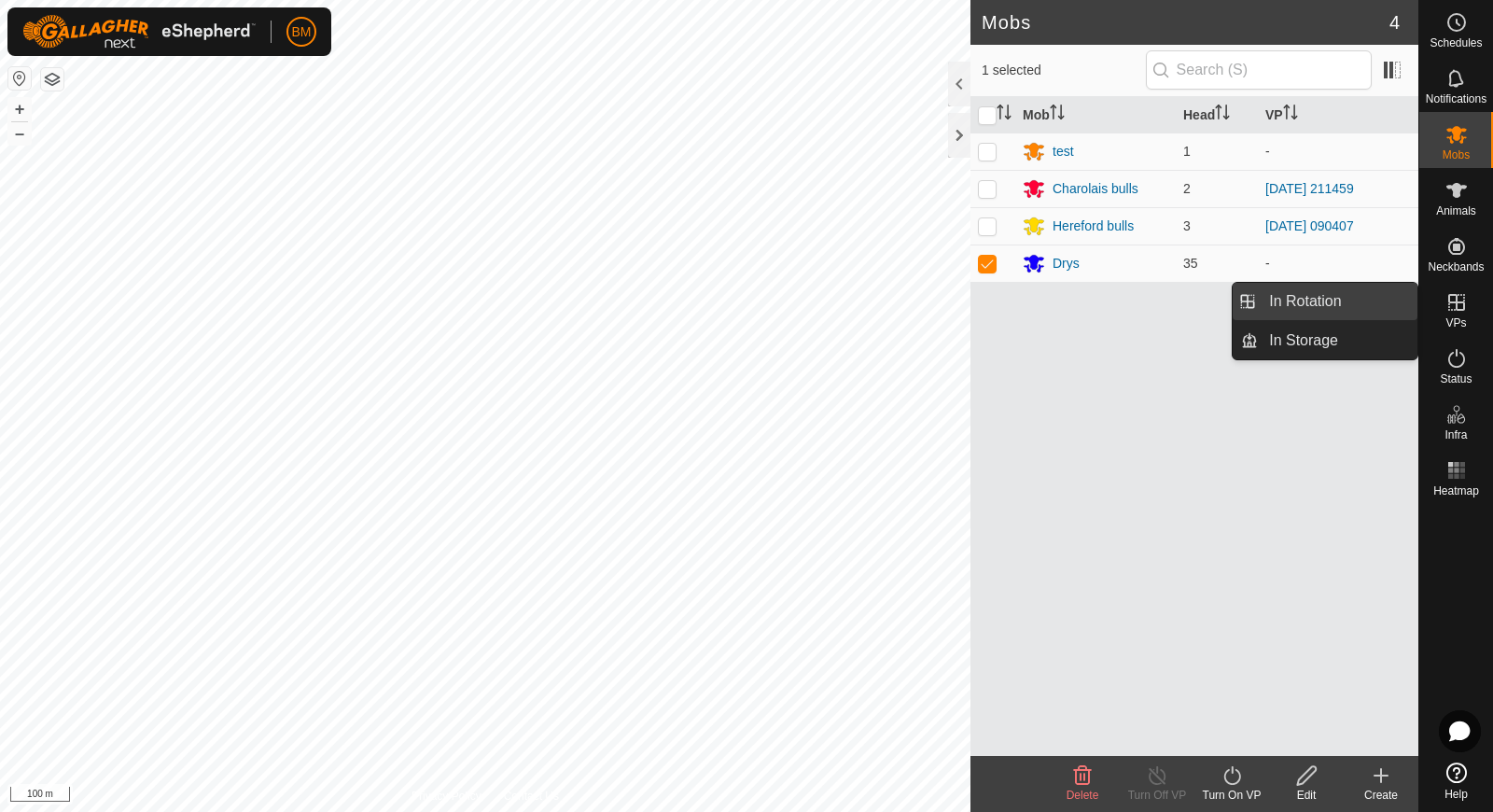
click at [1363, 303] on link "In Rotation" at bounding box center [1337, 302] width 160 height 37
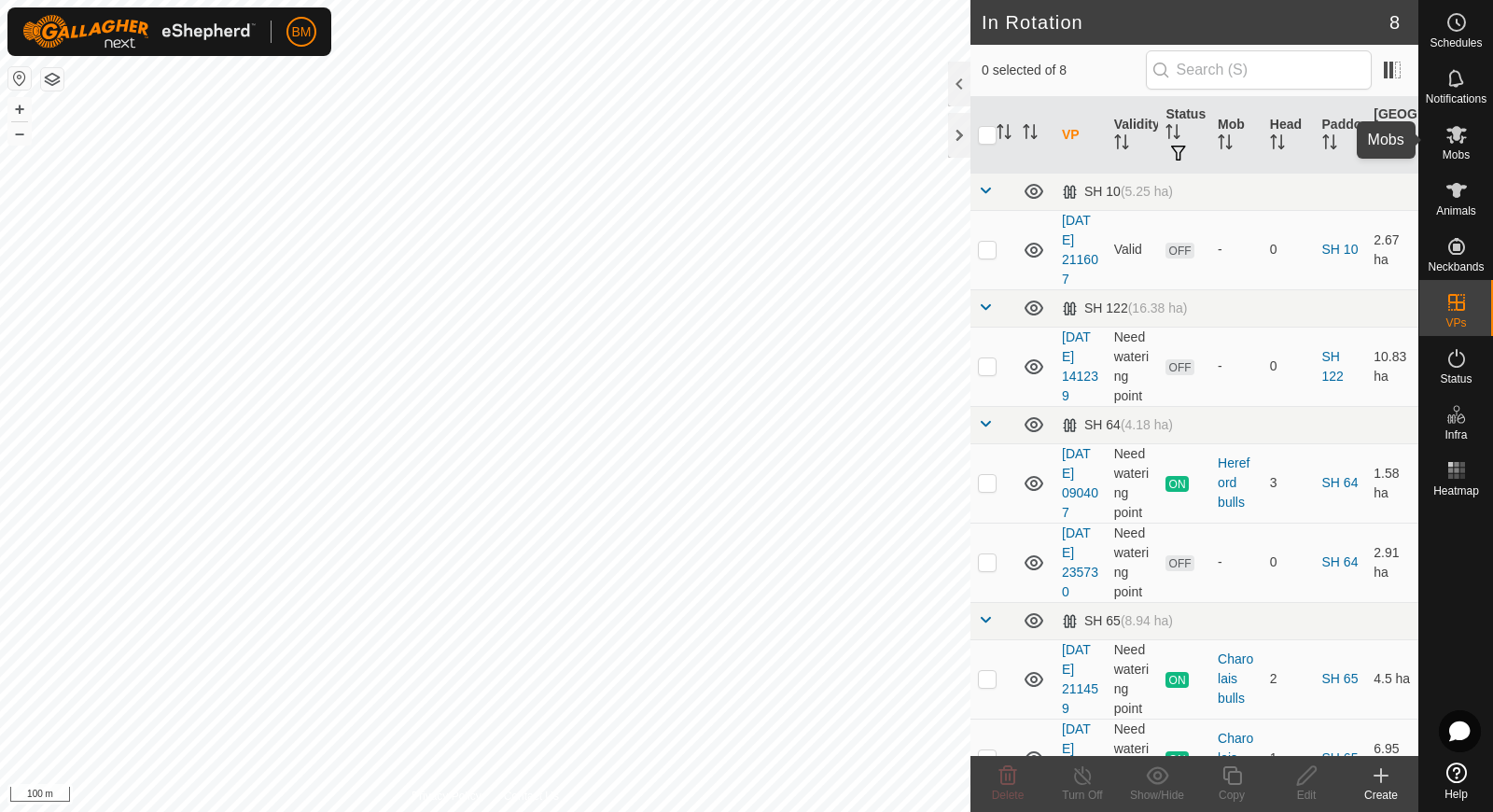
click at [1460, 139] on icon at bounding box center [1457, 134] width 23 height 23
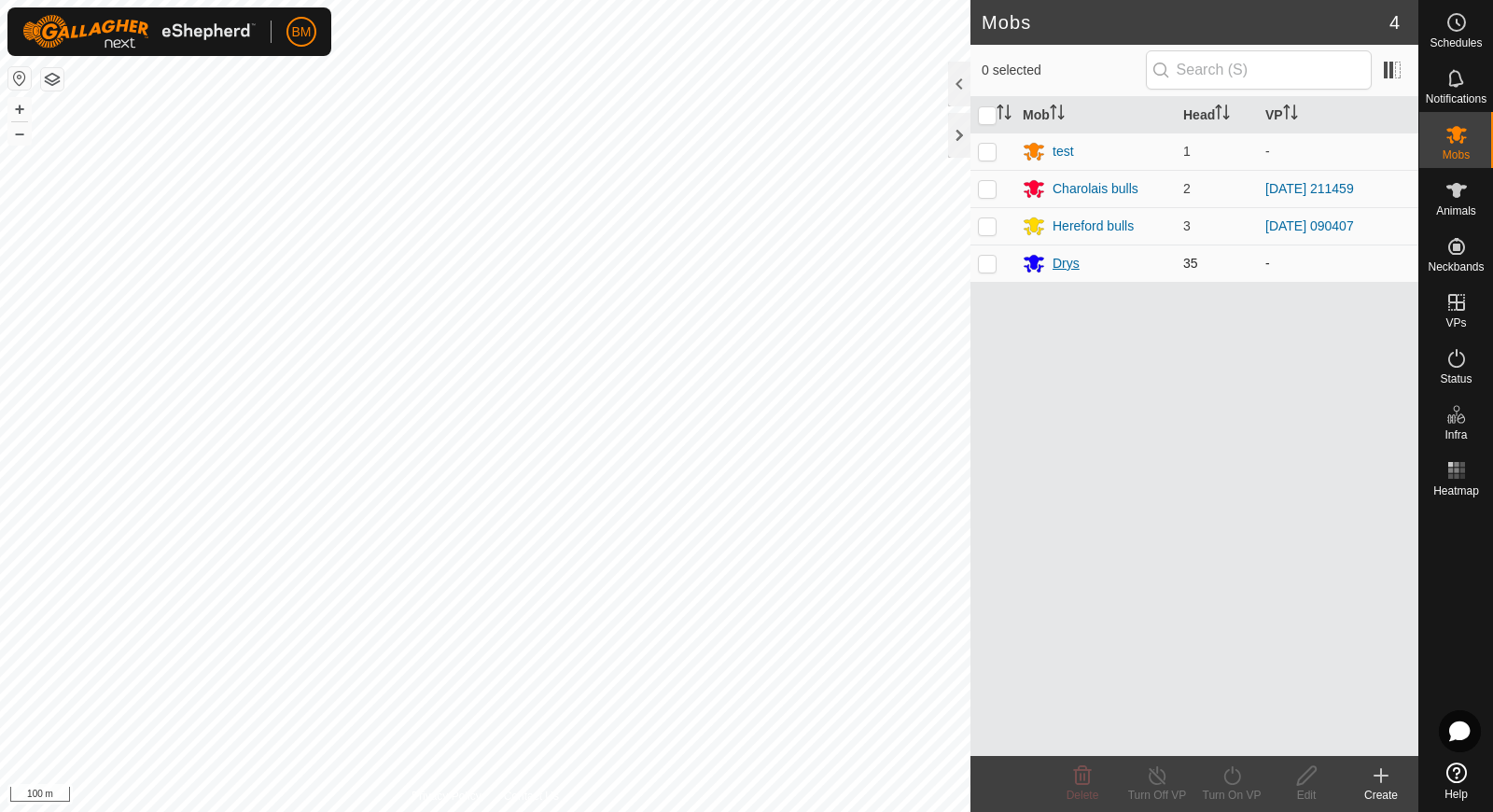
click at [1050, 255] on div "Drys" at bounding box center [1095, 263] width 146 height 23
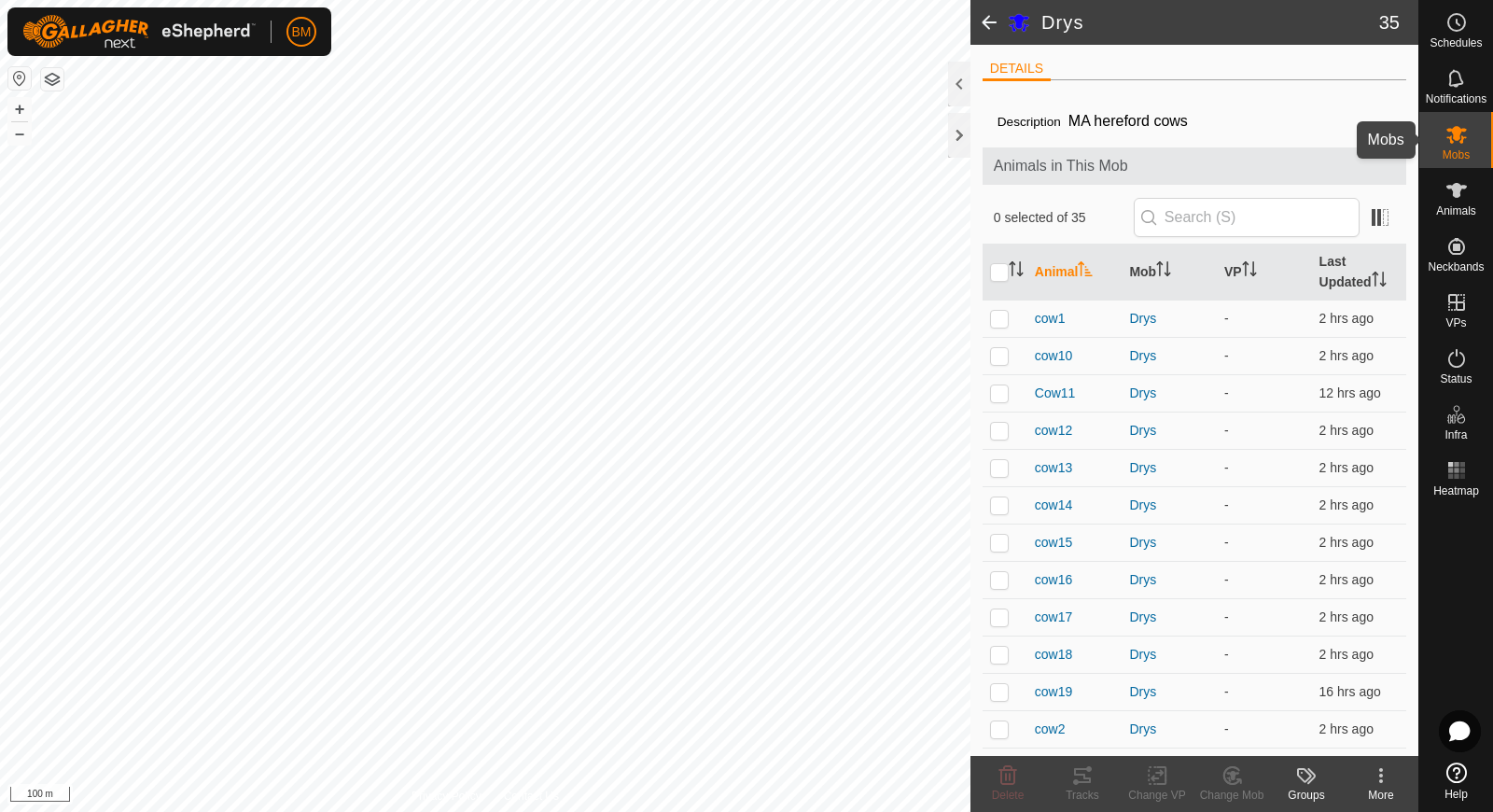
click at [1455, 128] on icon at bounding box center [1457, 135] width 21 height 18
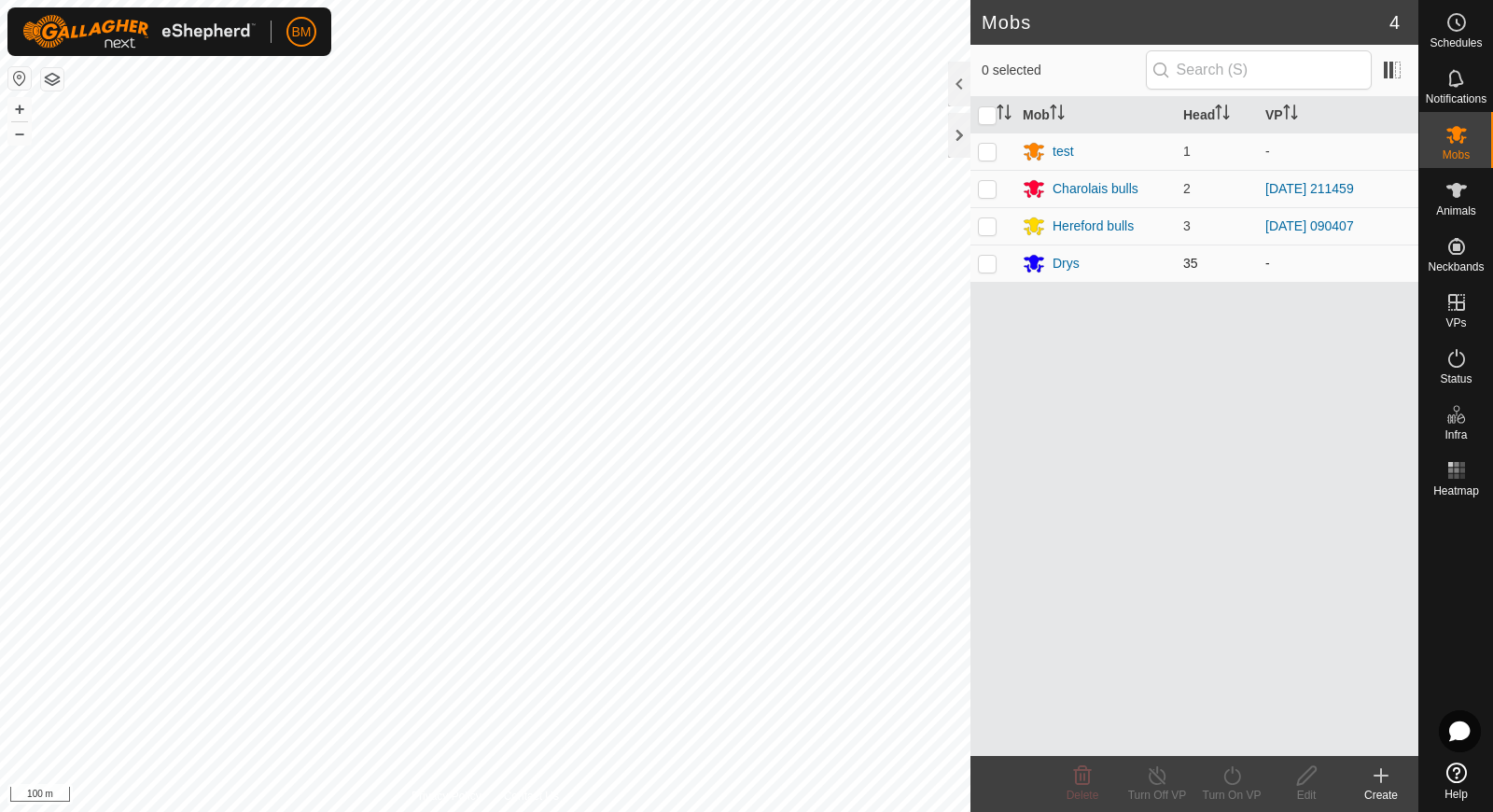
click at [985, 263] on p-checkbox at bounding box center [987, 263] width 19 height 15
checkbox input "true"
click at [1228, 770] on icon at bounding box center [1231, 775] width 17 height 19
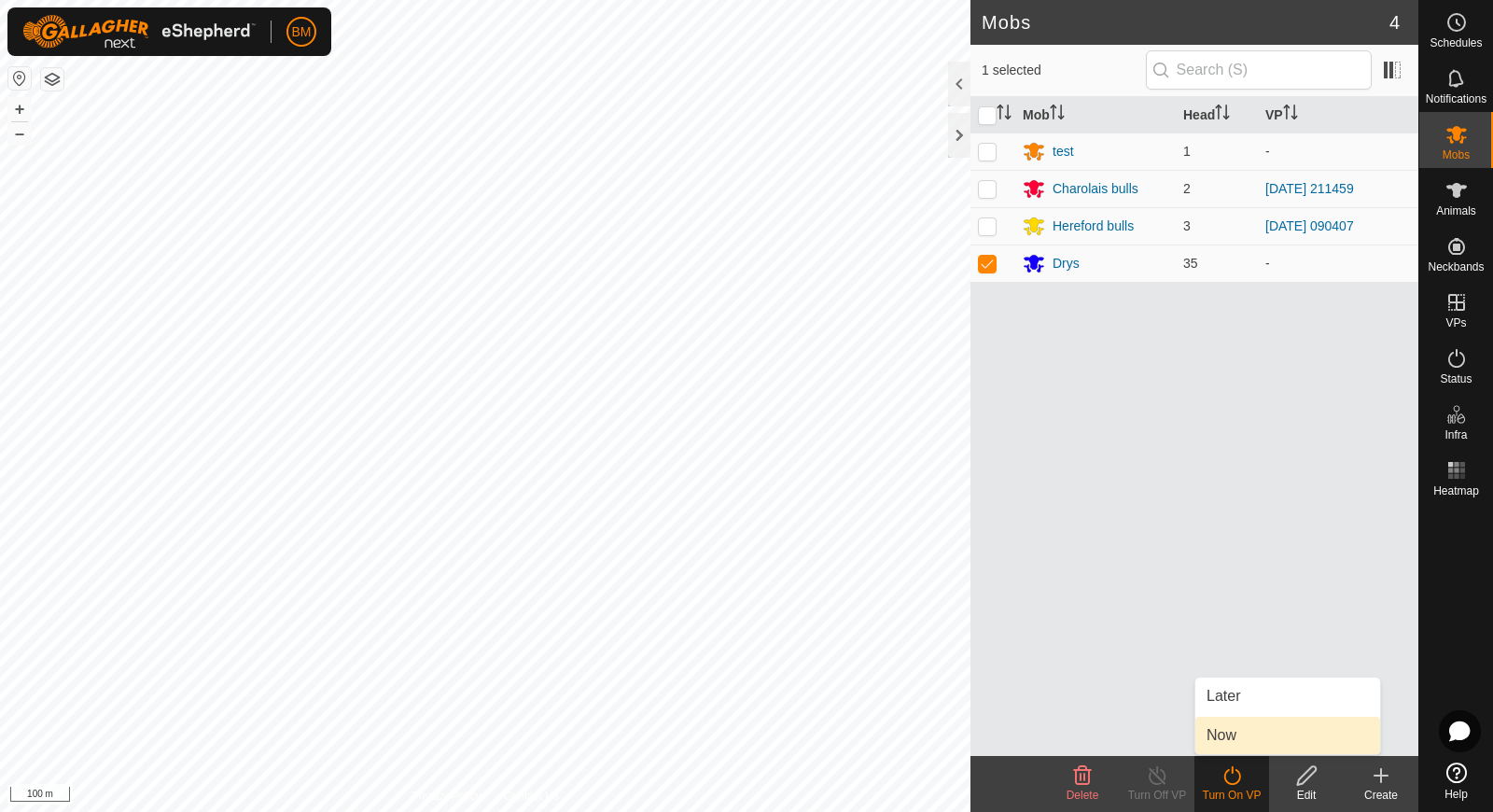
click at [1226, 728] on link "Now" at bounding box center [1287, 736] width 185 height 37
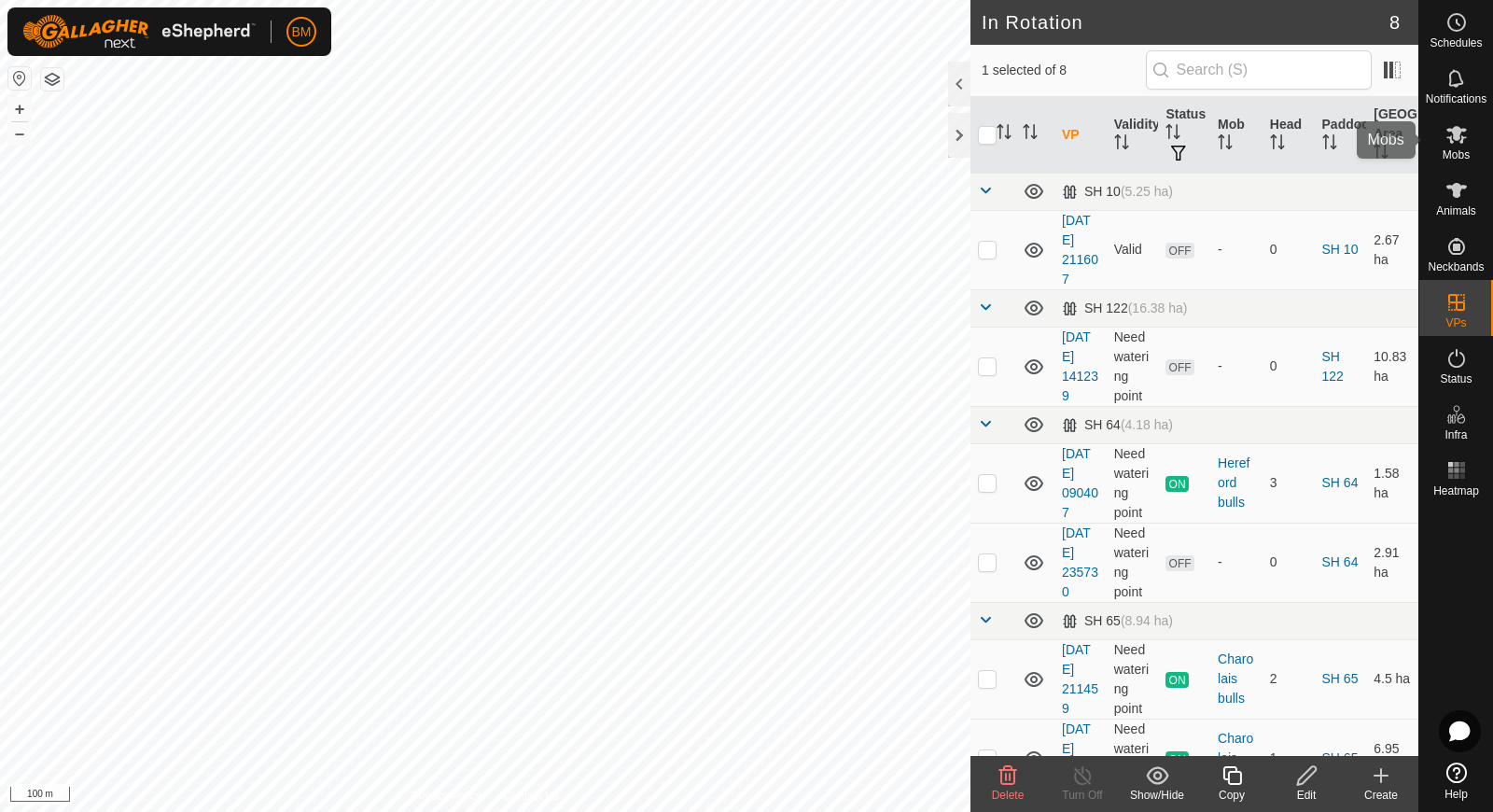
click at [1443, 154] on span "Mobs" at bounding box center [1457, 154] width 27 height 11
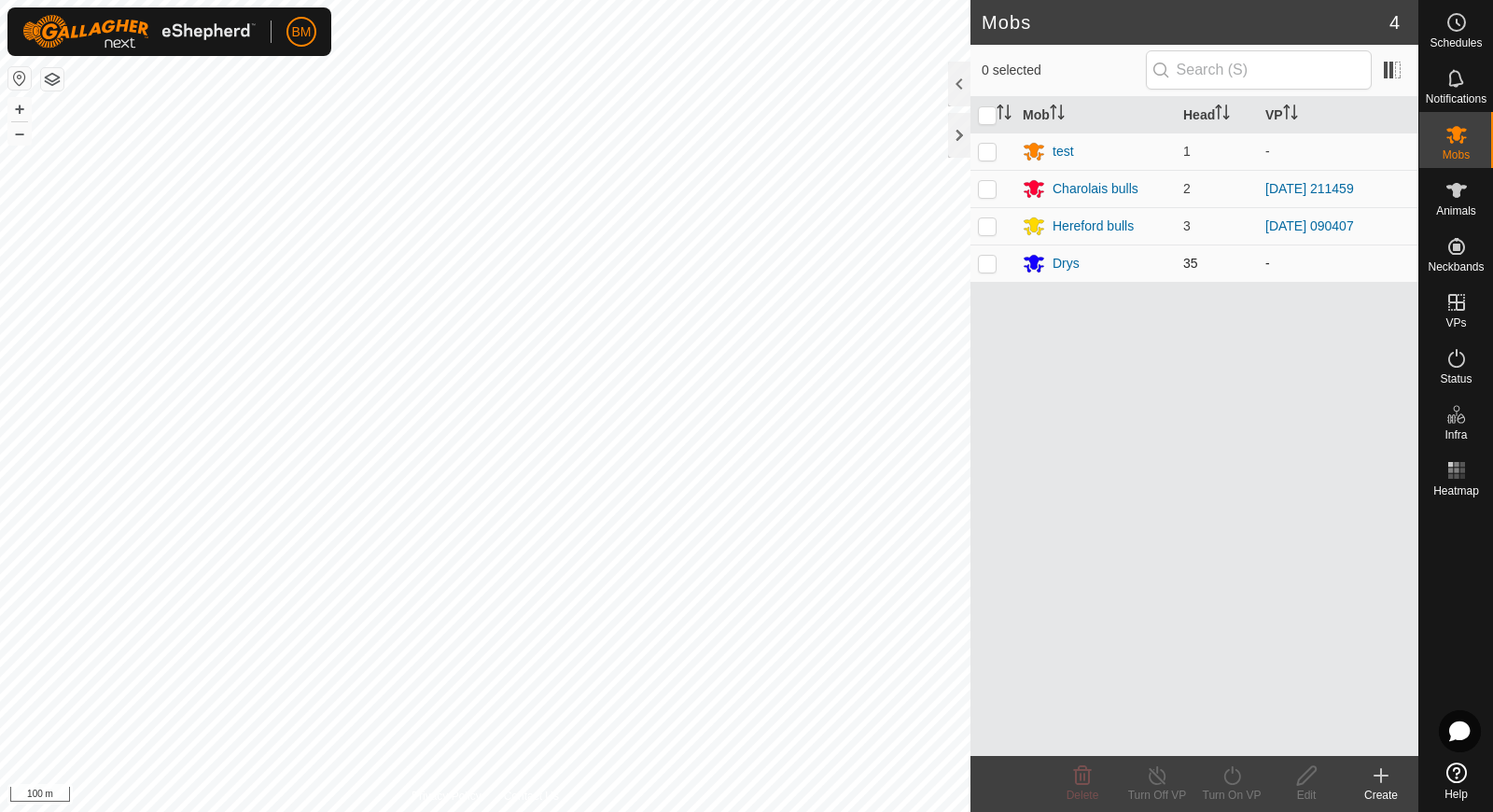
click at [988, 261] on p-checkbox at bounding box center [987, 263] width 19 height 15
checkbox input "true"
click at [1232, 771] on icon at bounding box center [1231, 775] width 17 height 19
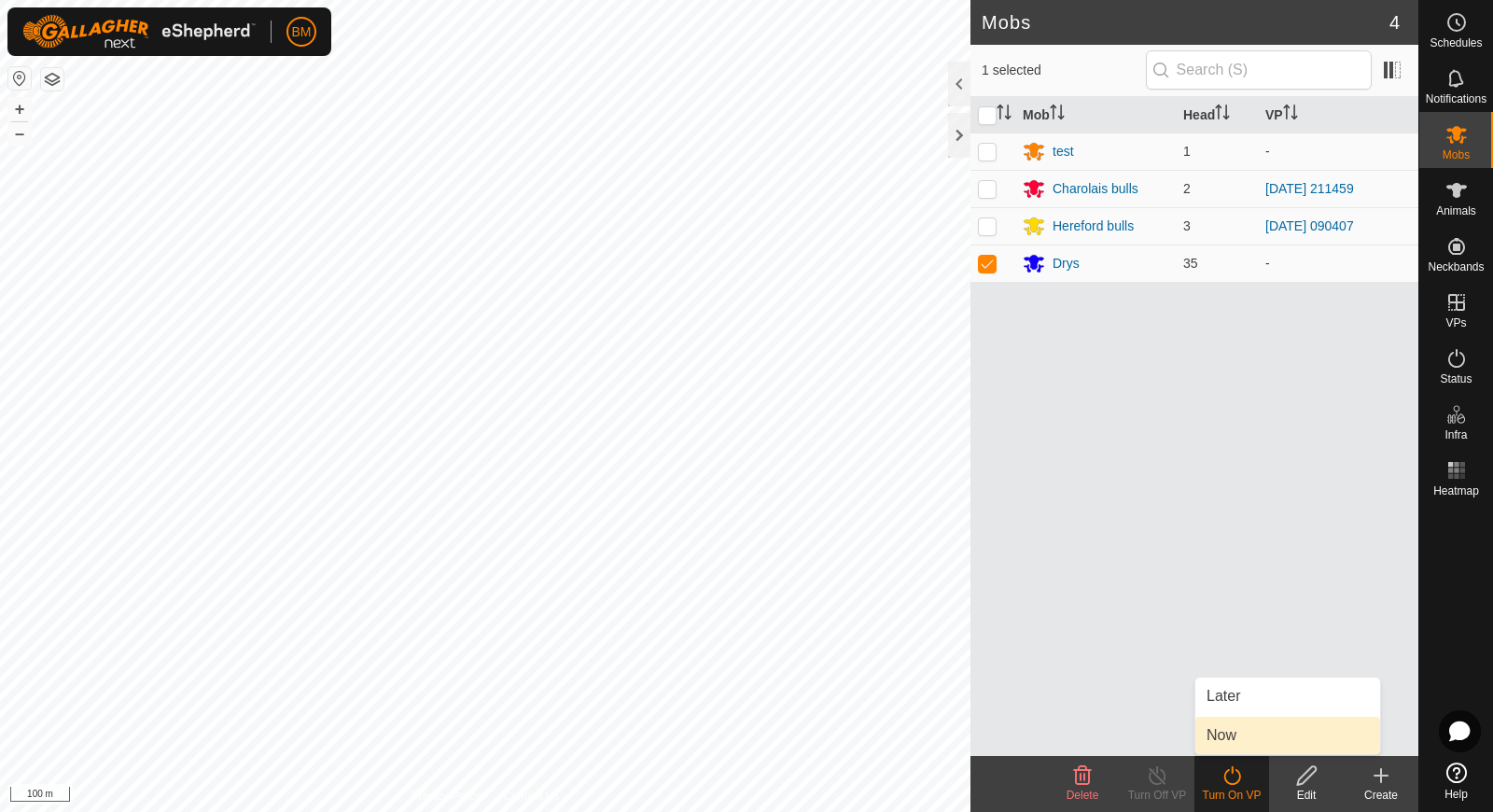
click at [1251, 726] on link "Now" at bounding box center [1287, 736] width 185 height 37
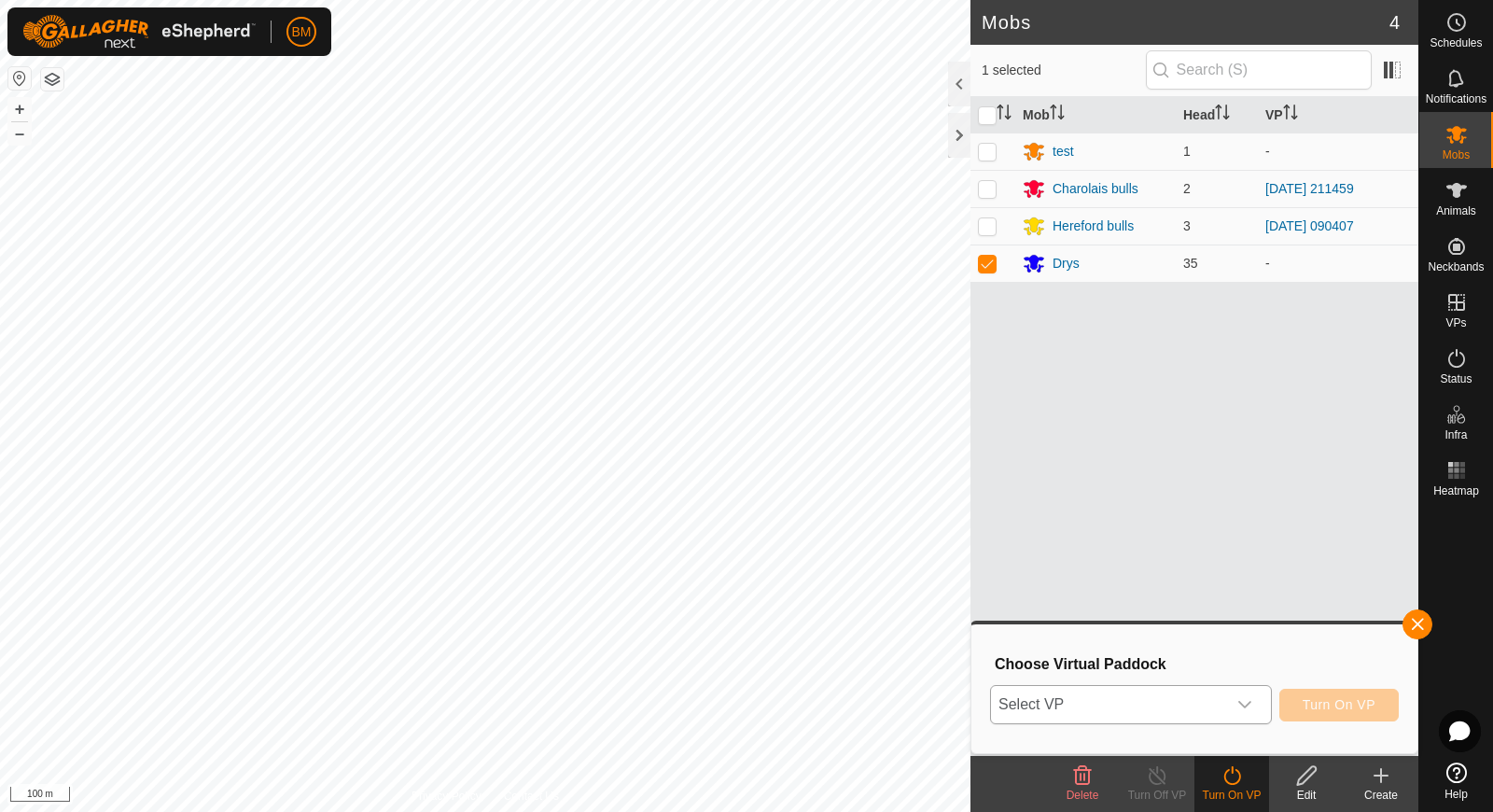
click at [1228, 699] on div "dropdown trigger" at bounding box center [1245, 704] width 37 height 37
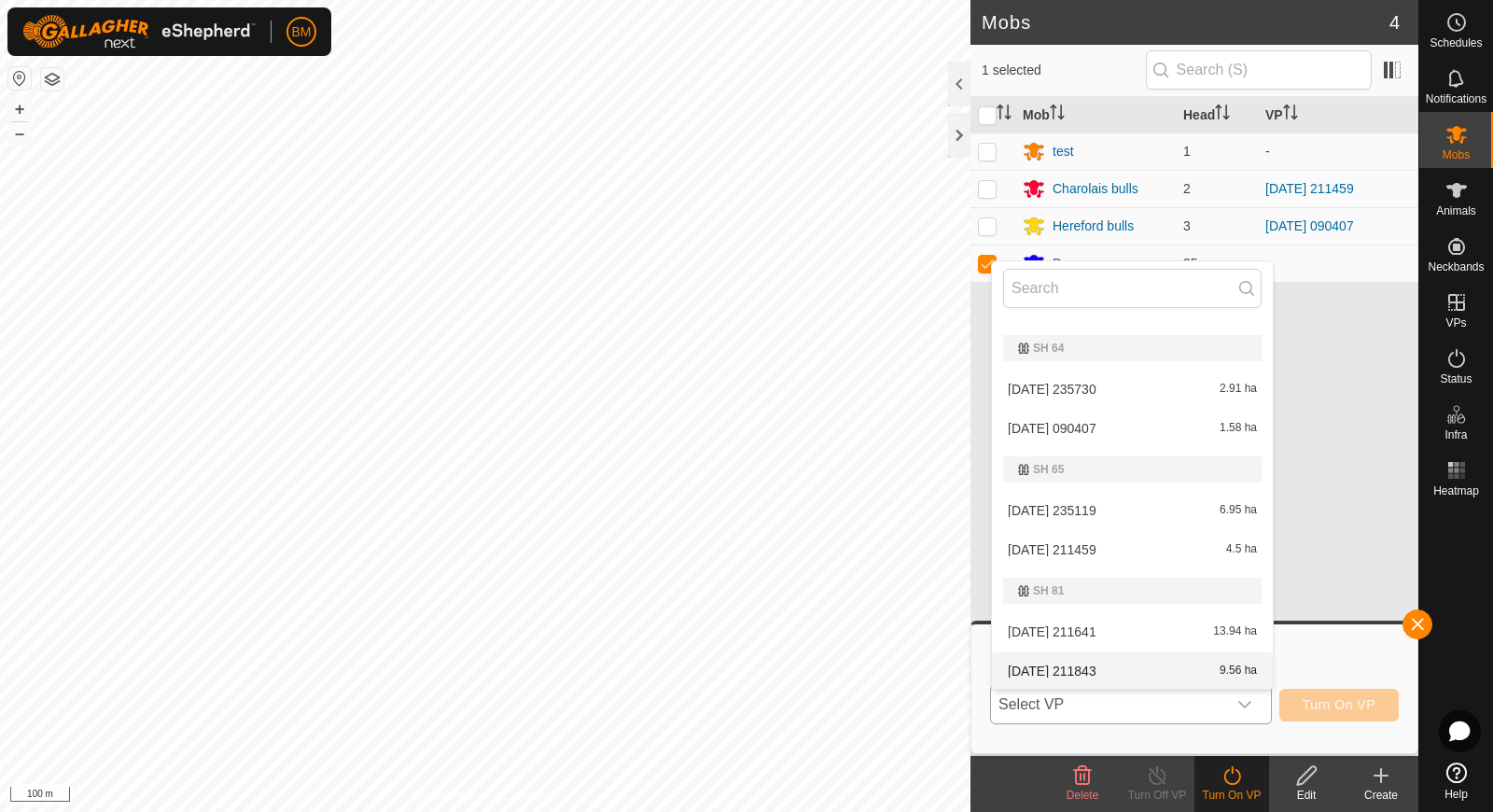
scroll to position [152, 0]
click at [1104, 667] on li "2025-08-09 211843 9.56 ha" at bounding box center [1132, 671] width 281 height 37
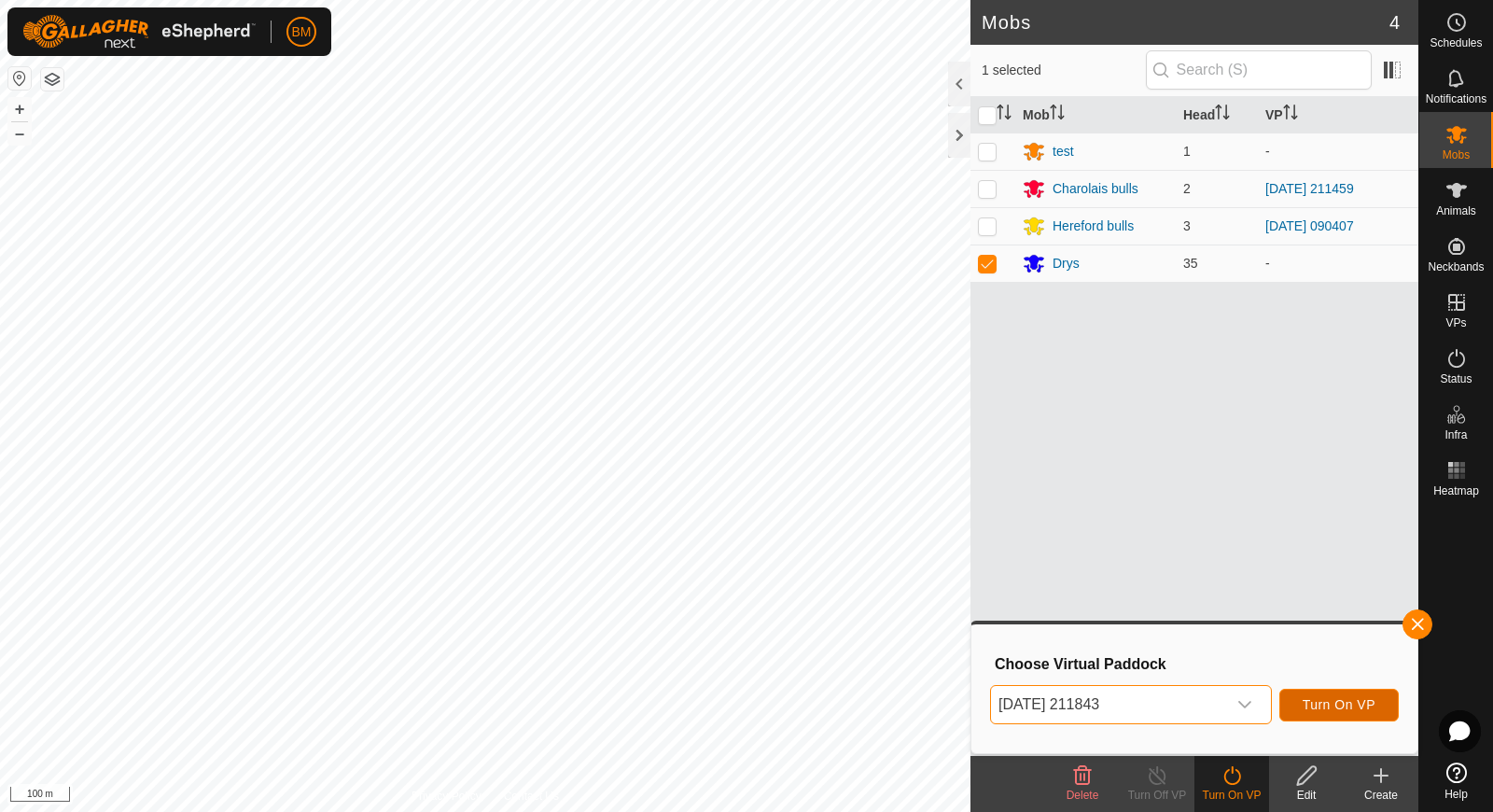
click at [1300, 715] on button "Turn On VP" at bounding box center [1339, 704] width 120 height 32
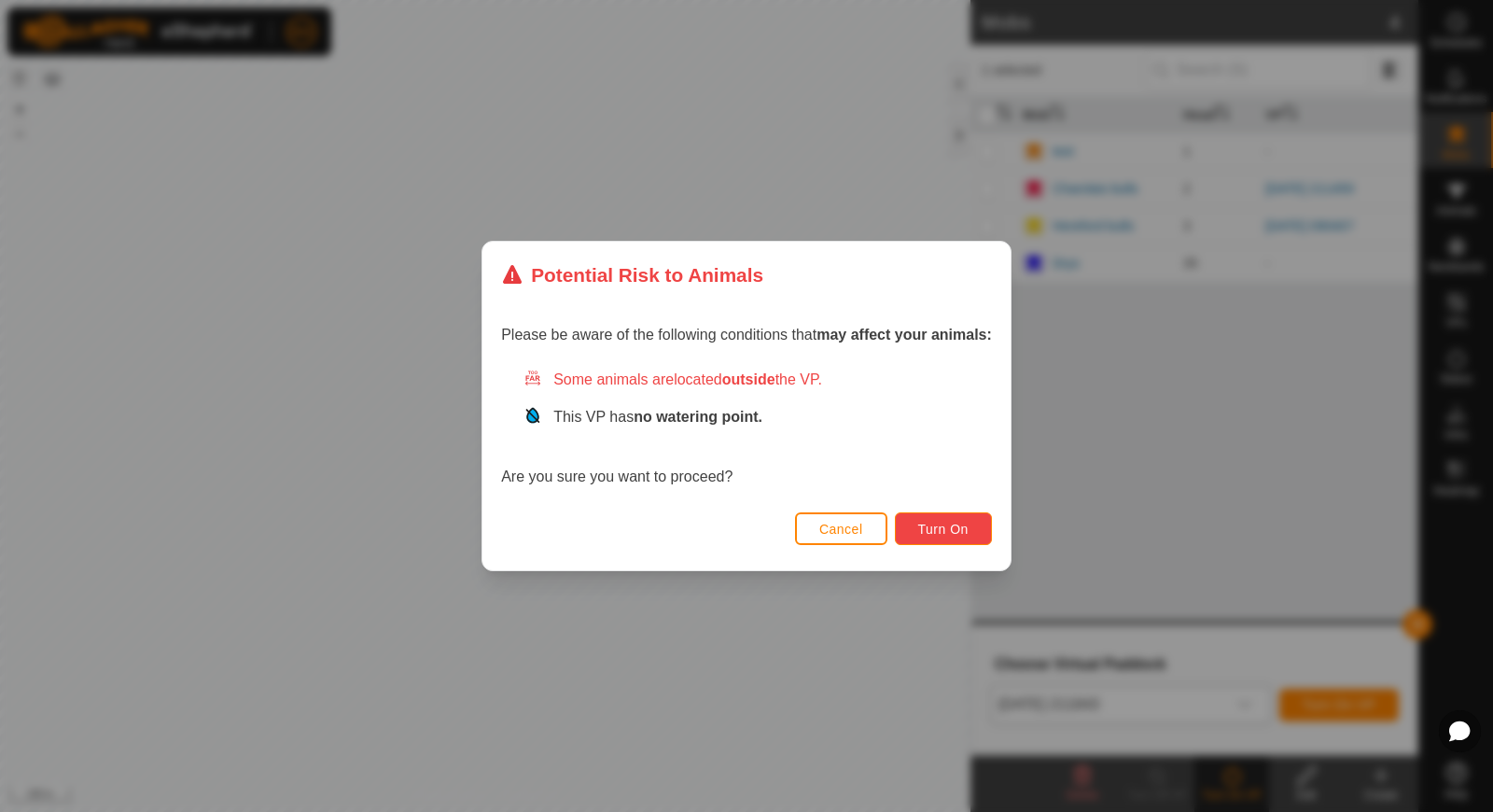
click at [932, 535] on span "Turn On" at bounding box center [942, 529] width 50 height 15
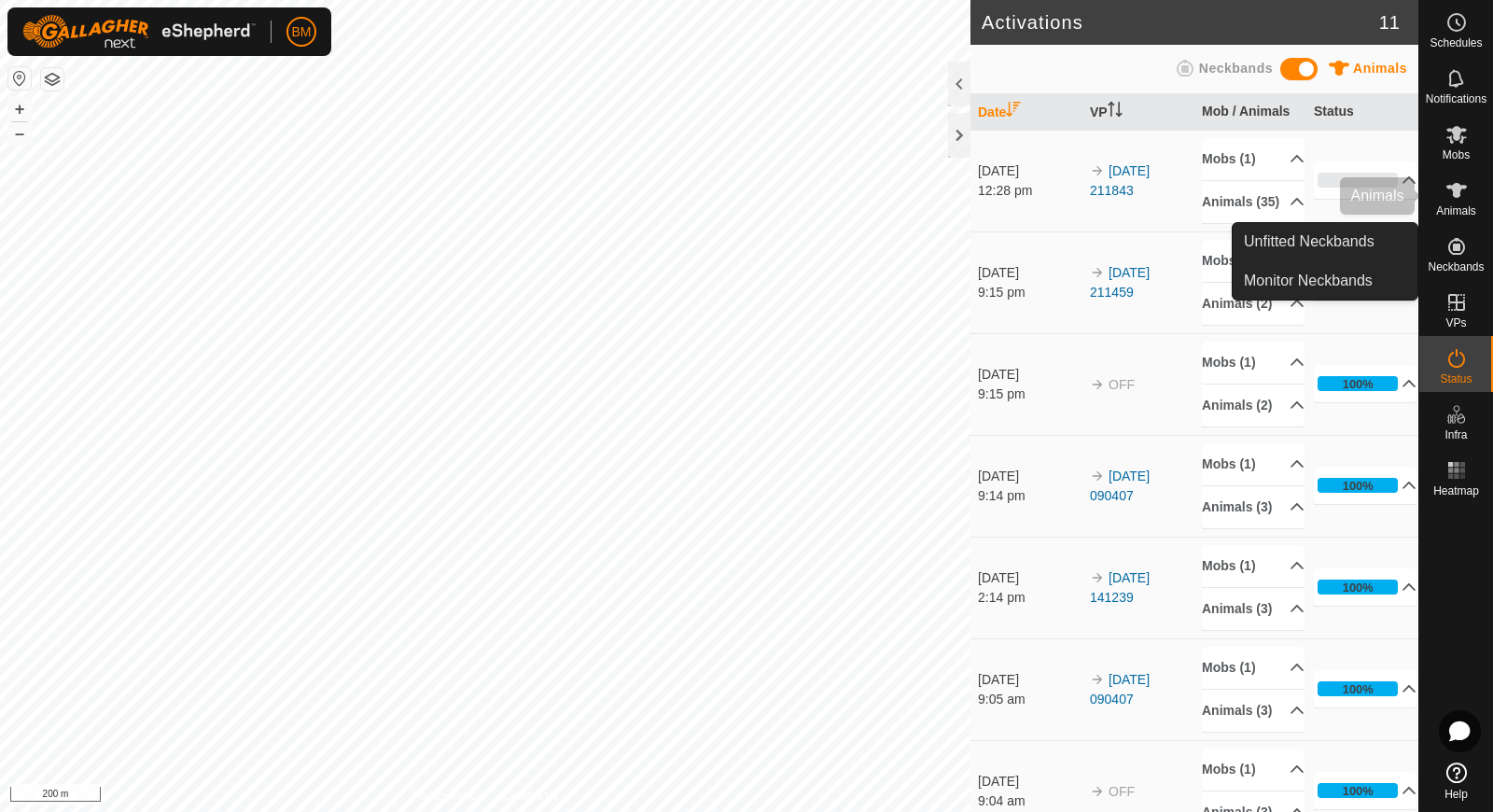
click at [1453, 200] on icon at bounding box center [1457, 190] width 23 height 23
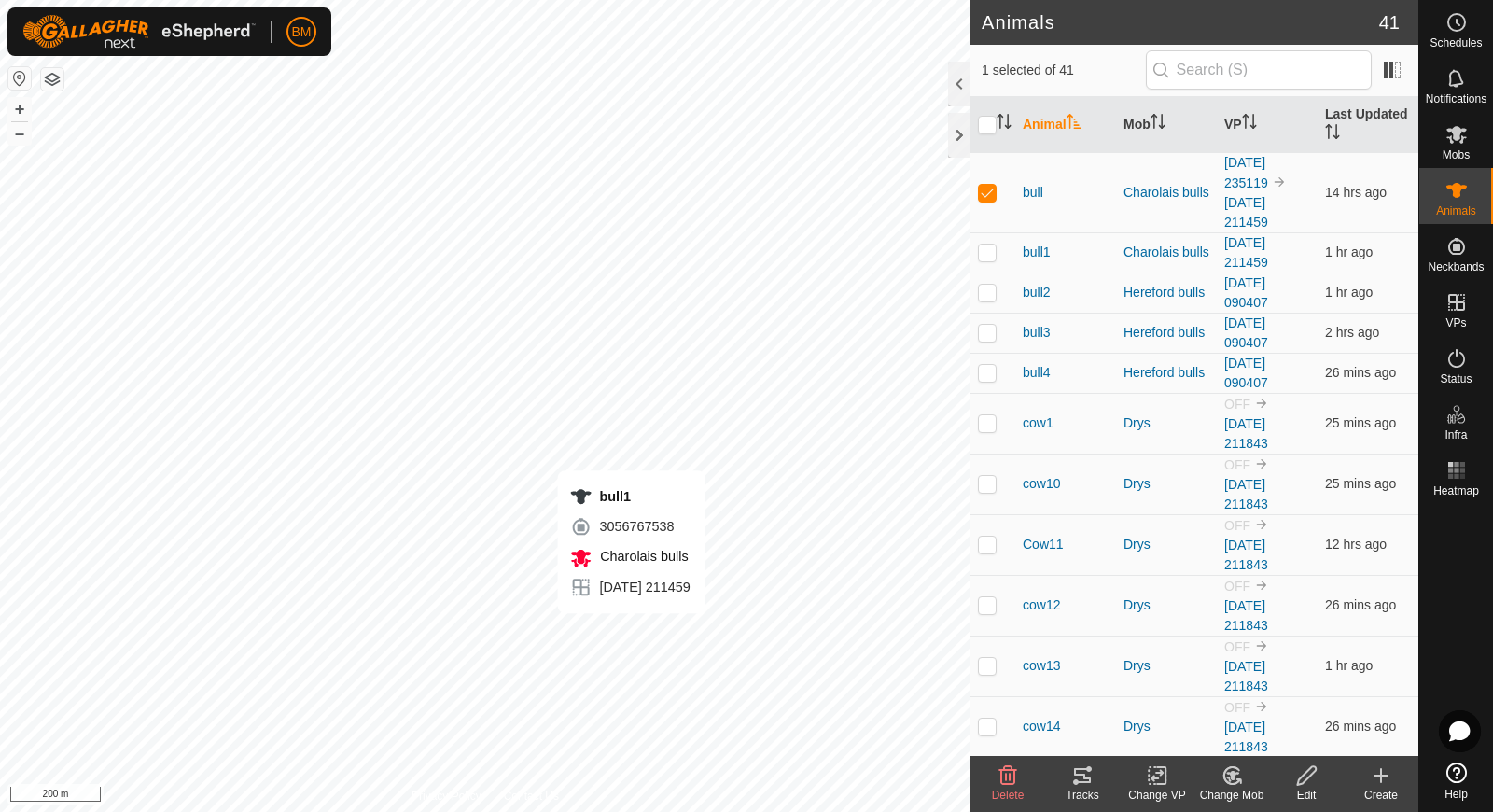
checkbox input "false"
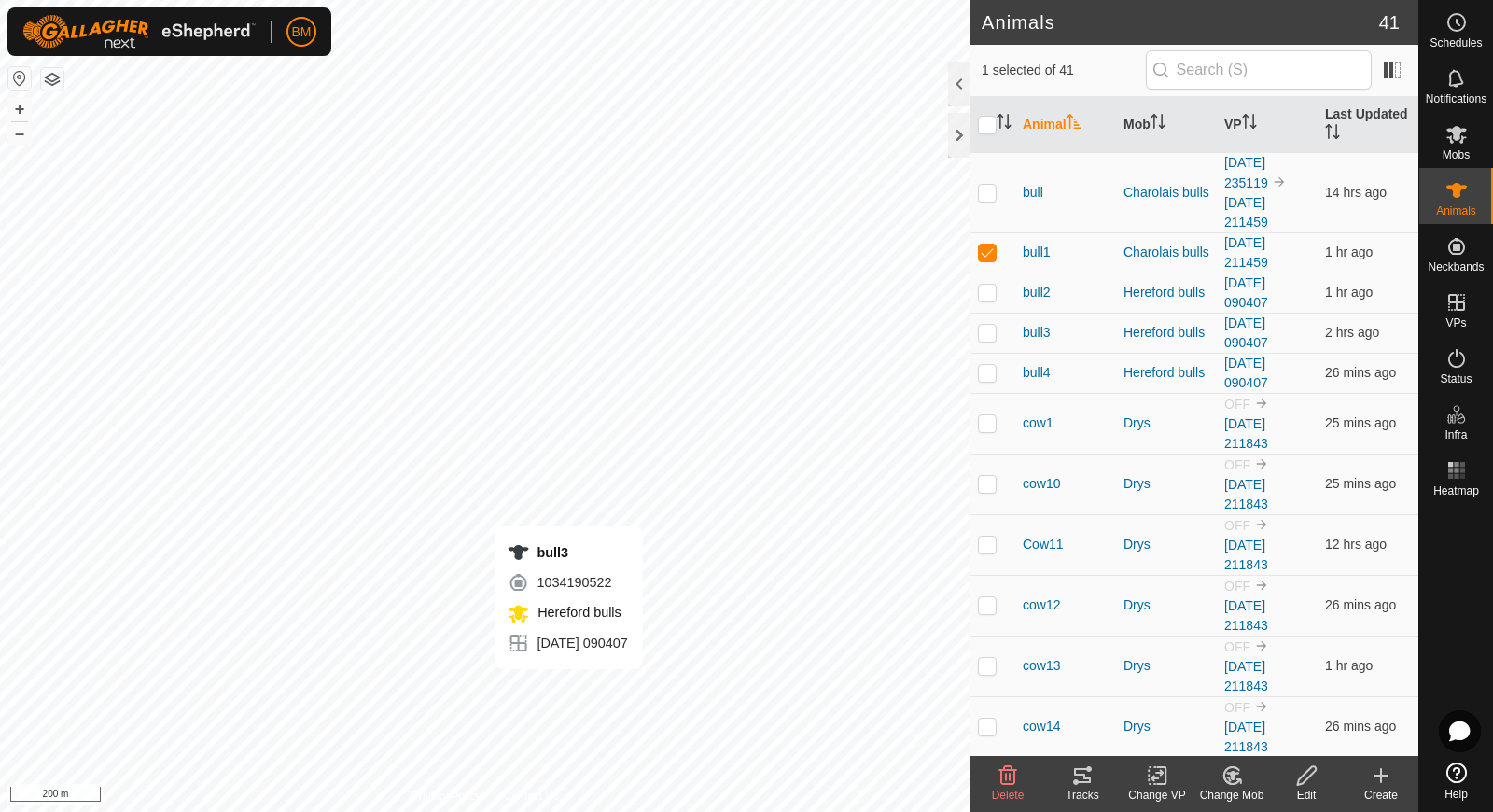
checkbox input "false"
checkbox input "true"
checkbox input "false"
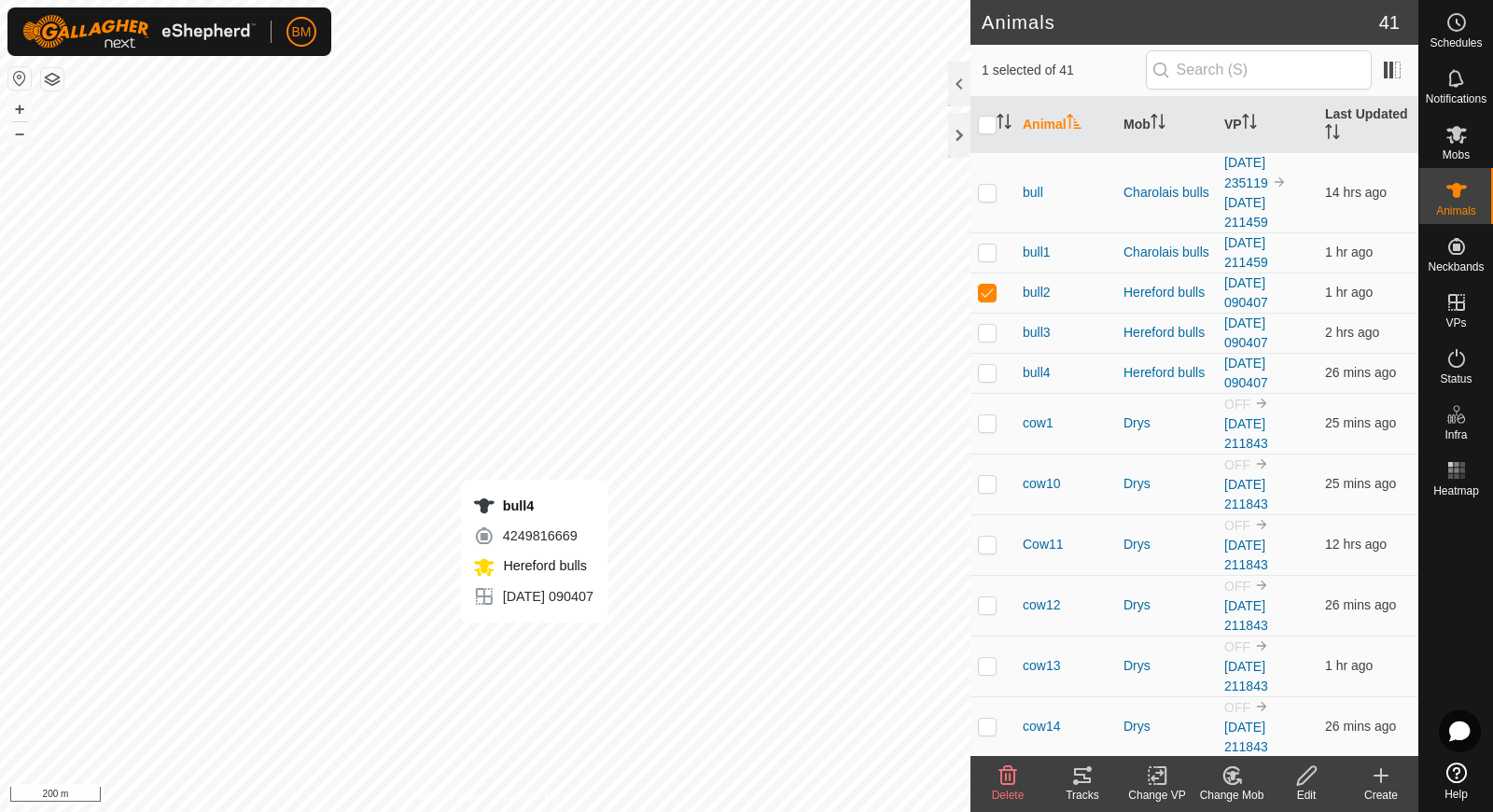
checkbox input "false"
checkbox input "true"
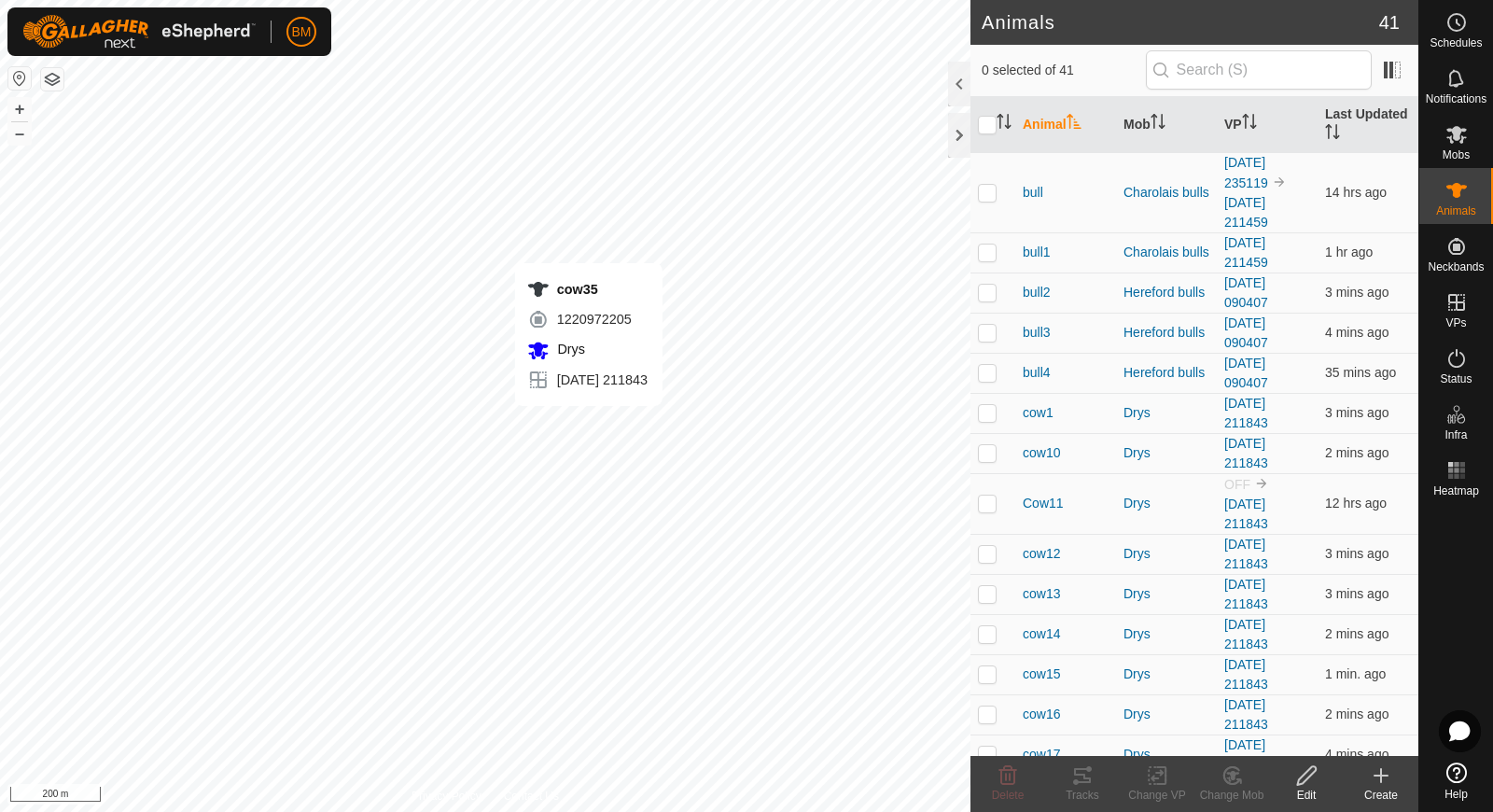
checkbox input "true"
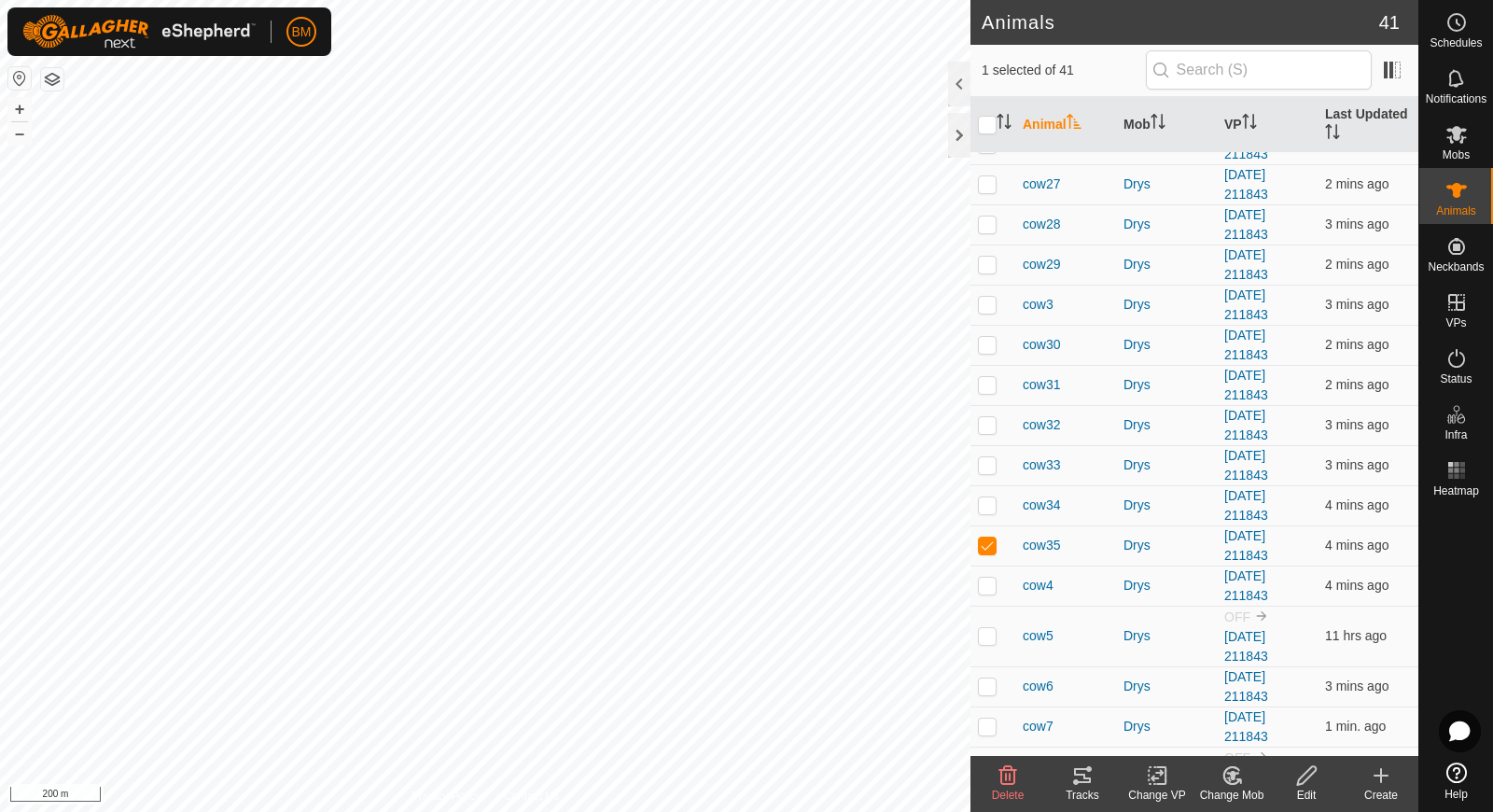
scroll to position [1065, 0]
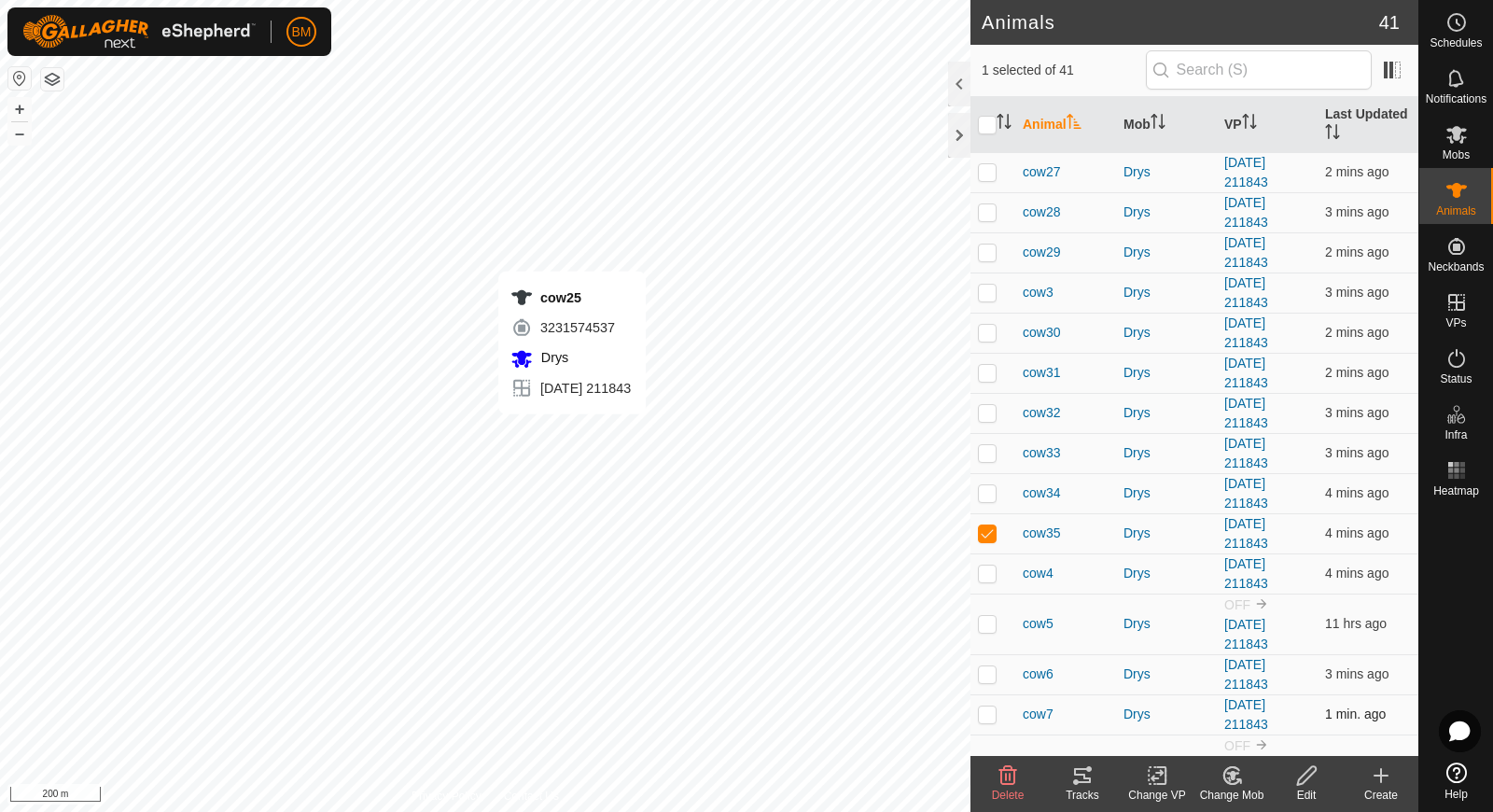
checkbox input "true"
checkbox input "false"
checkbox input "true"
checkbox input "false"
click at [1459, 461] on icon at bounding box center [1457, 470] width 23 height 23
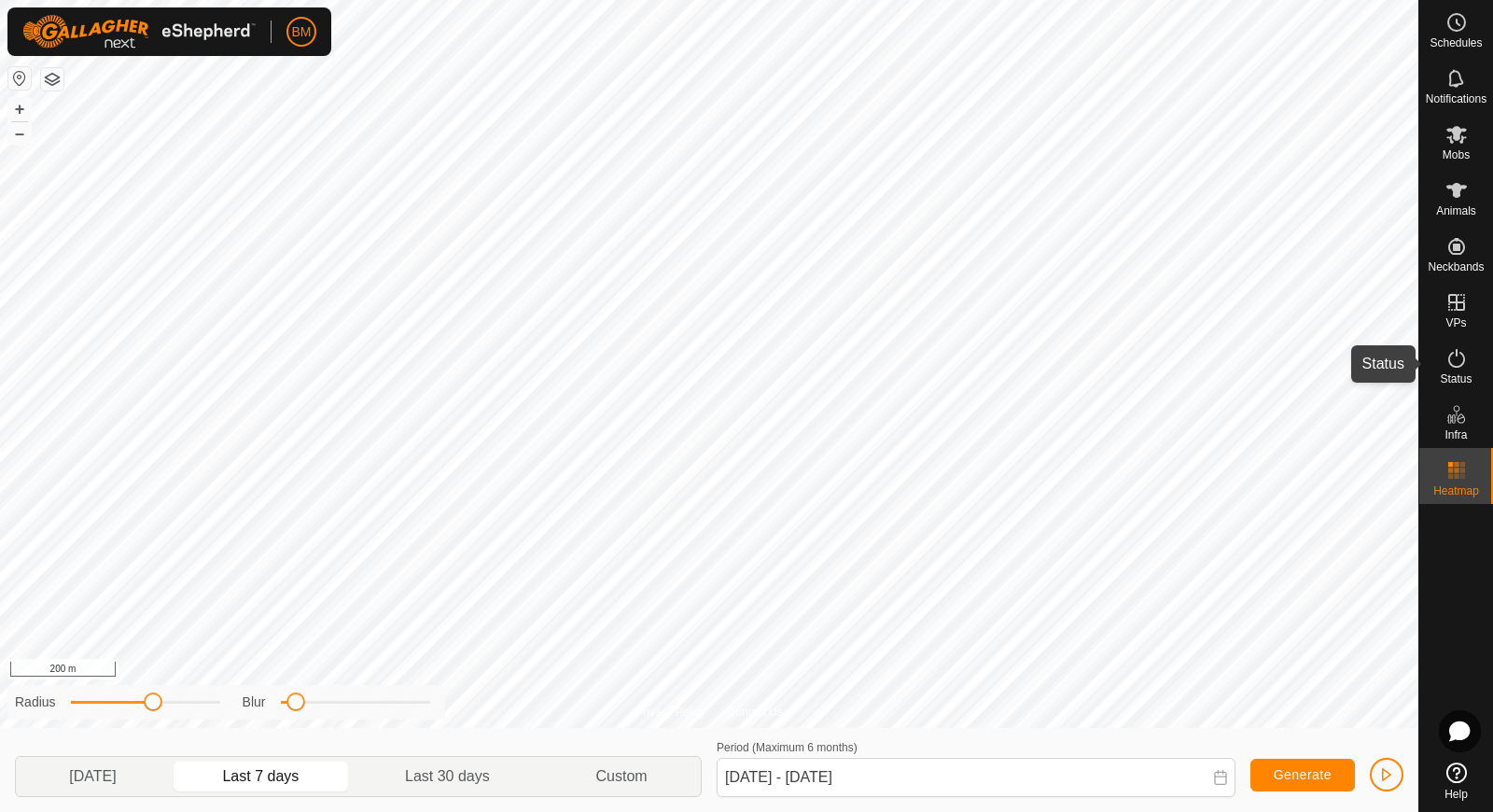
click at [1454, 352] on icon at bounding box center [1457, 358] width 23 height 23
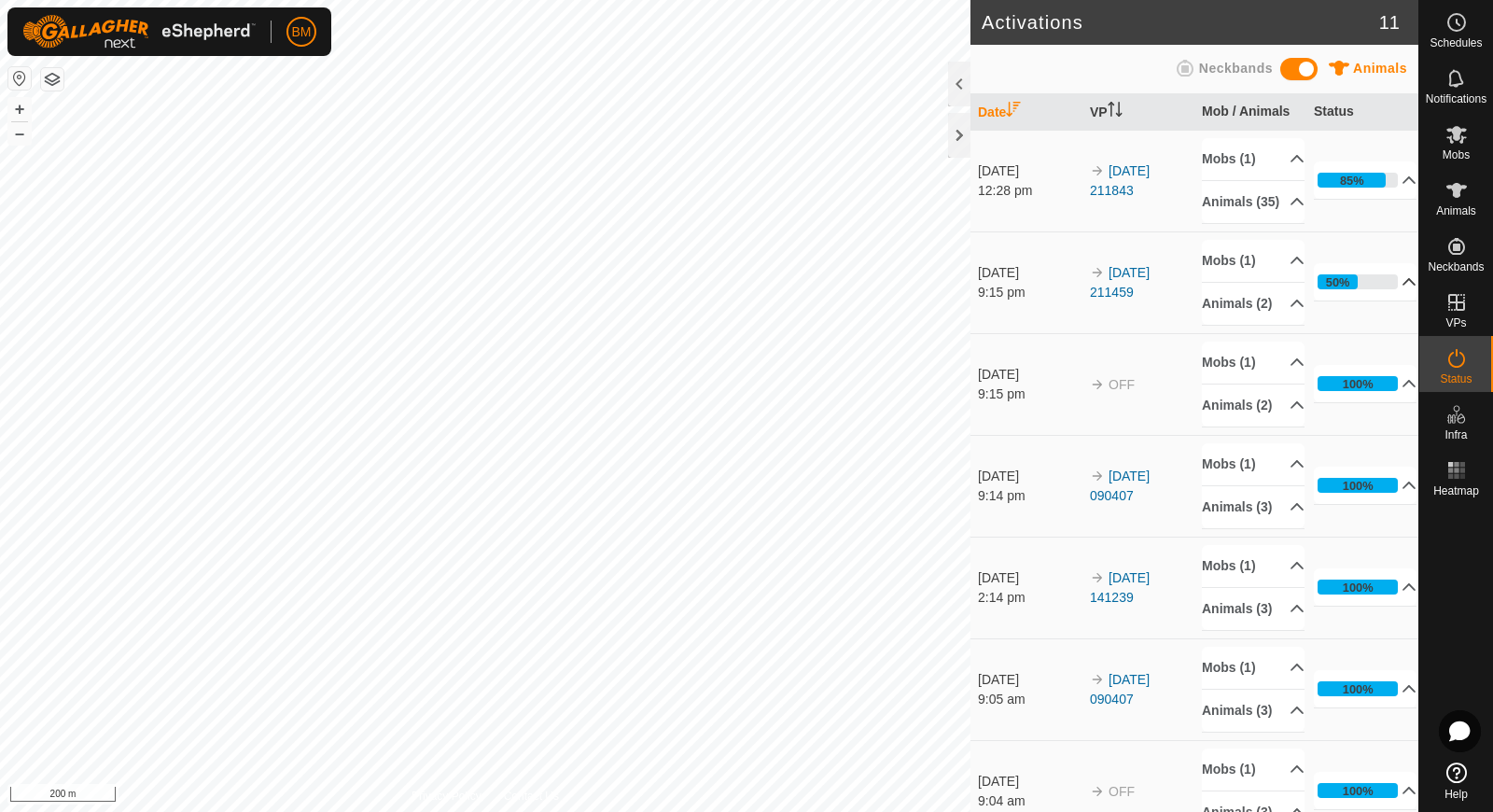
click at [1401, 301] on p-accordion-header "50%" at bounding box center [1365, 282] width 103 height 37
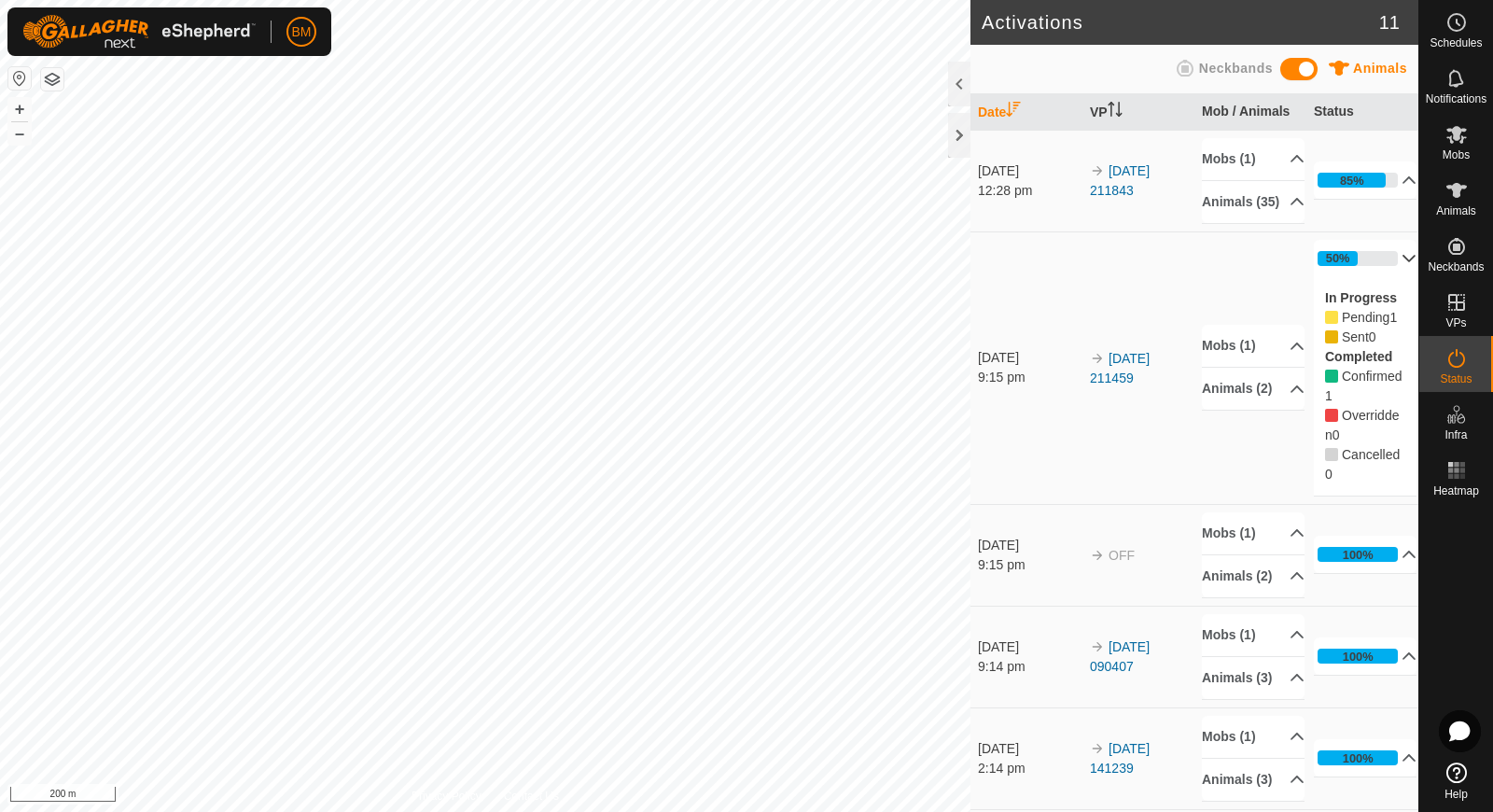
click at [1401, 268] on p-accordion-header "50%" at bounding box center [1365, 259] width 103 height 37
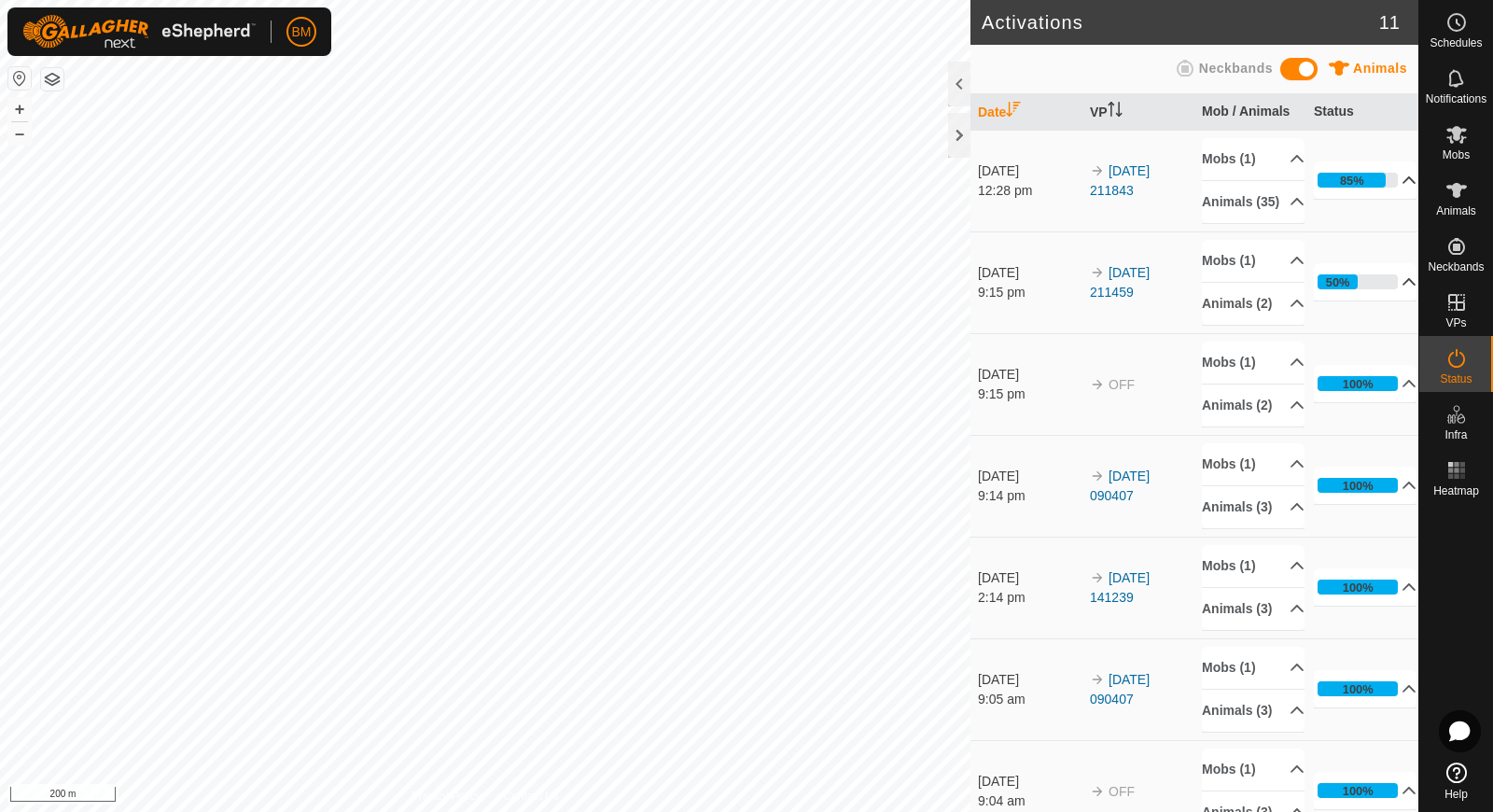
click at [1394, 190] on p-accordion-header "85%" at bounding box center [1365, 180] width 103 height 37
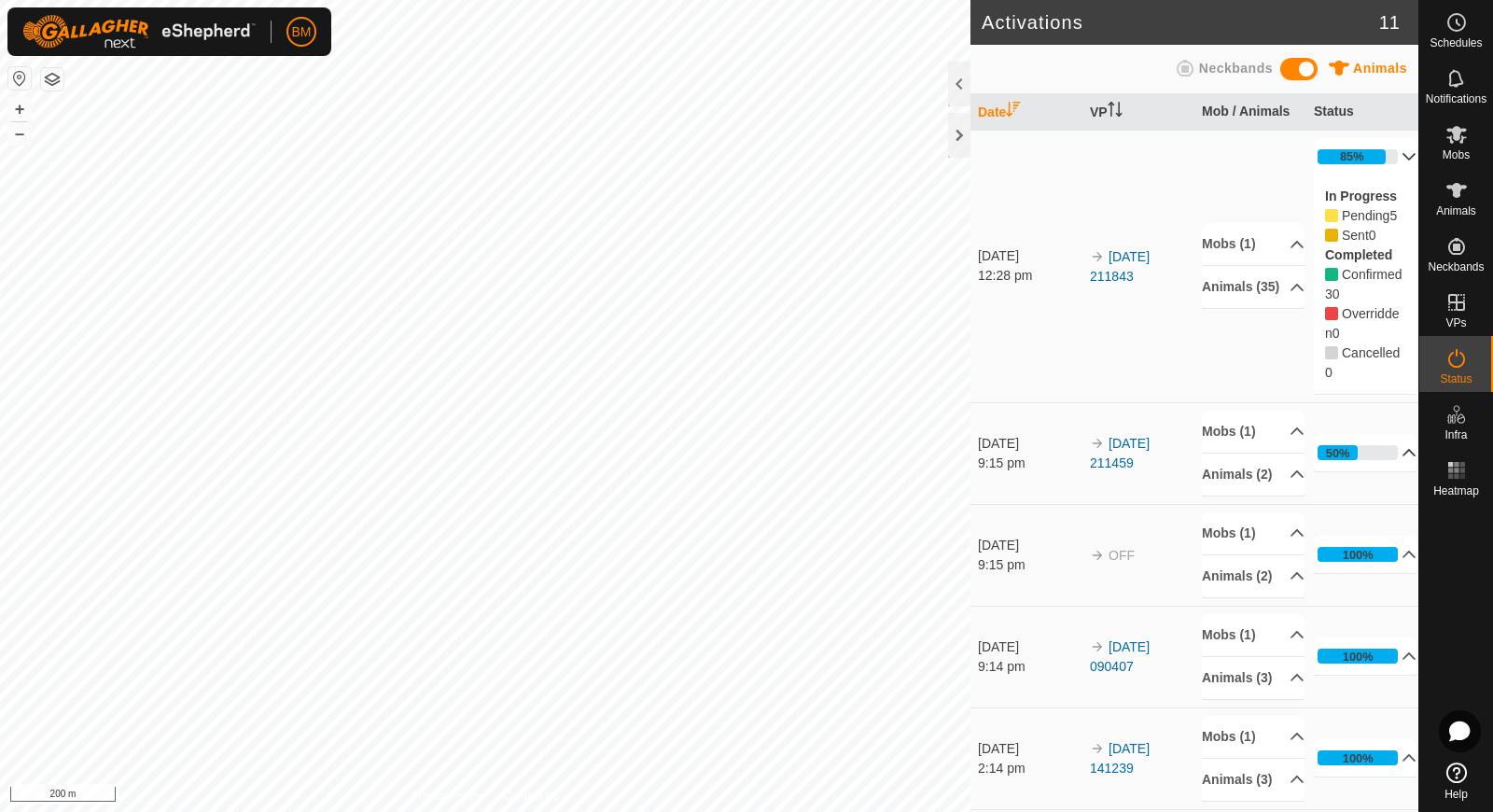
click at [1401, 155] on p-accordion-header "85%" at bounding box center [1365, 157] width 103 height 37
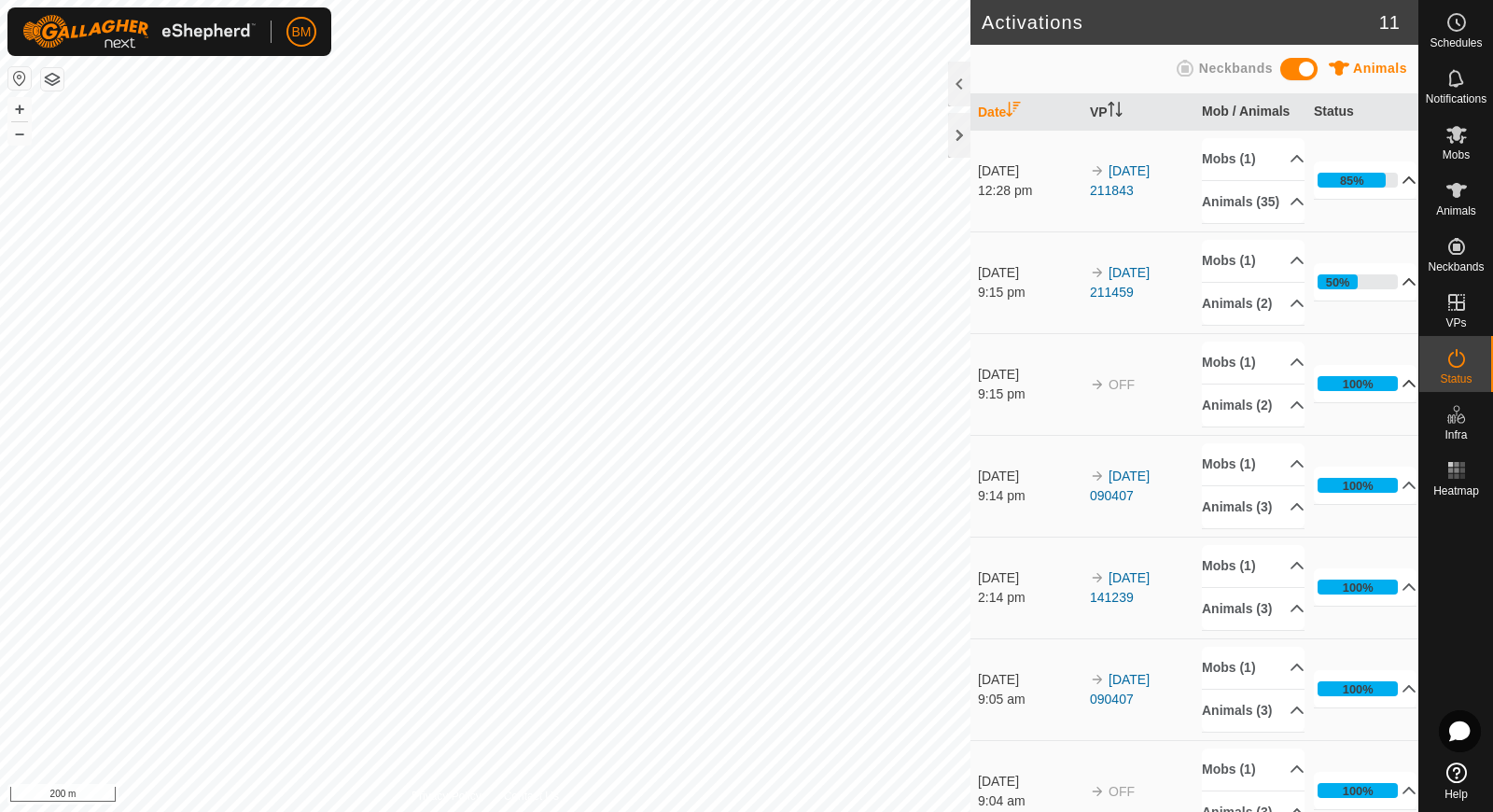
click at [1398, 403] on p-accordion-header "100%" at bounding box center [1365, 383] width 103 height 37
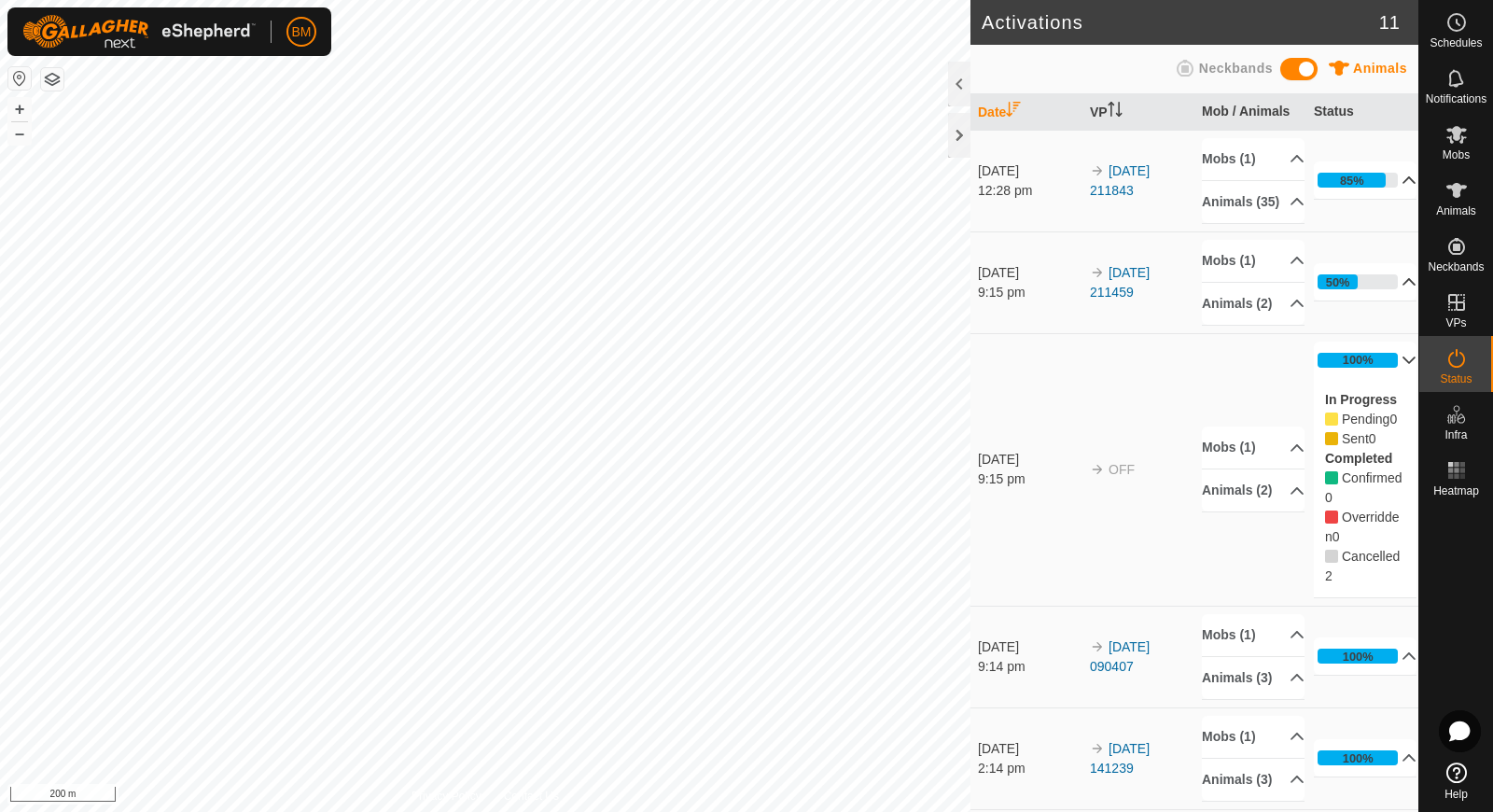
click at [1398, 379] on p-accordion-header "100%" at bounding box center [1365, 360] width 103 height 37
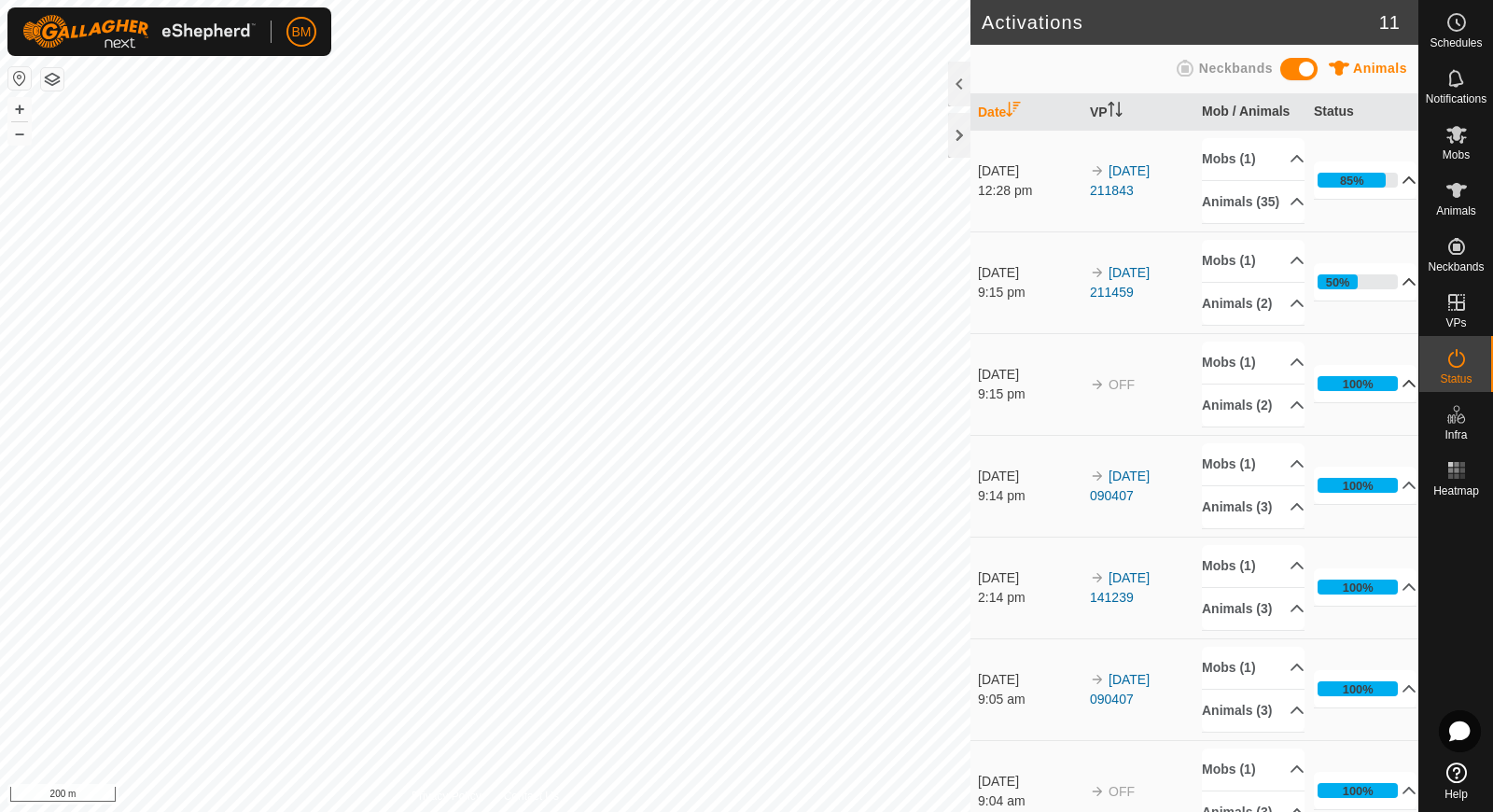
click at [1404, 185] on p-accordion-header "85%" at bounding box center [1365, 180] width 103 height 37
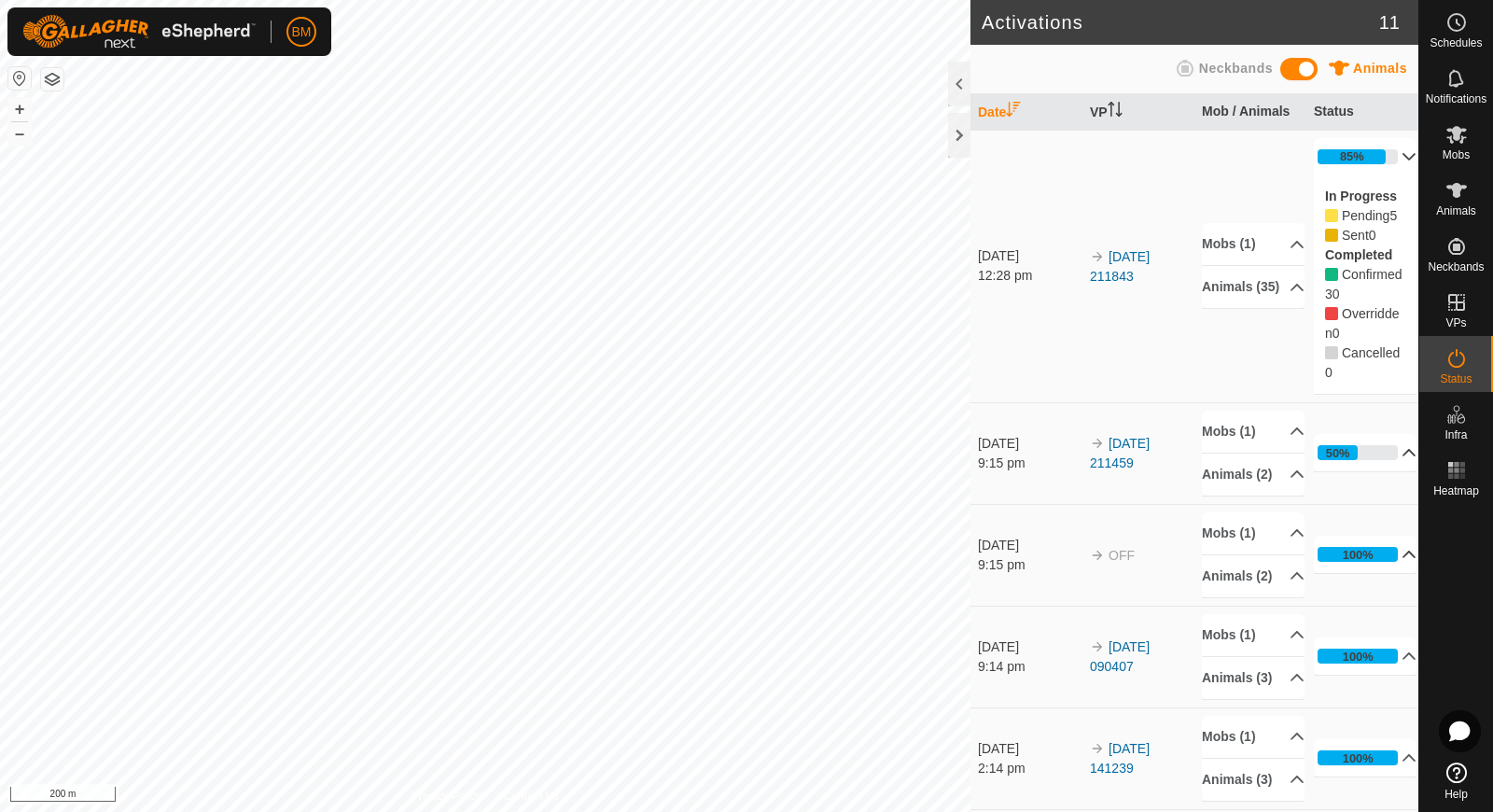
click at [1398, 160] on p-accordion-header "85%" at bounding box center [1365, 157] width 103 height 37
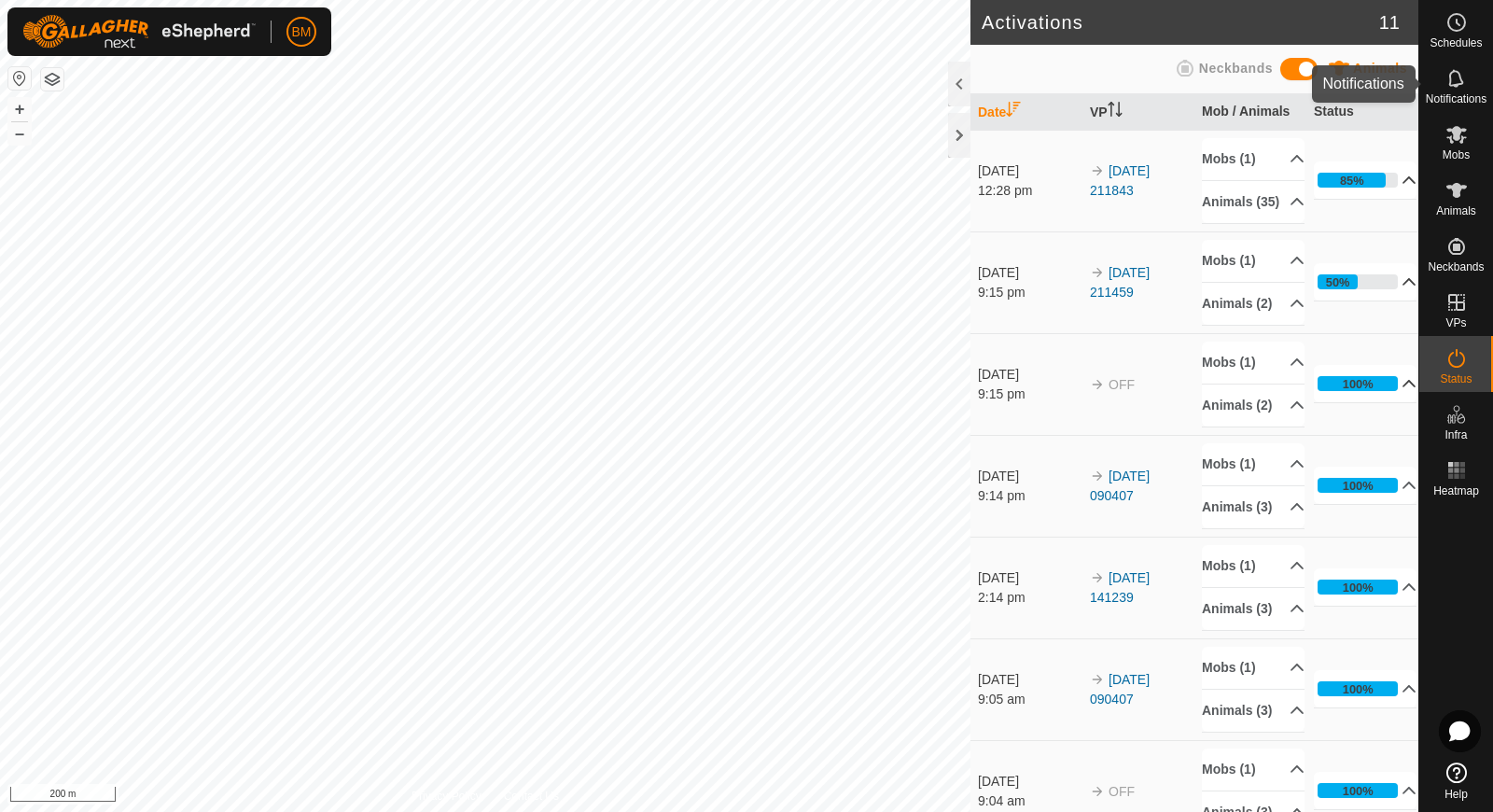
click at [1455, 84] on icon at bounding box center [1456, 77] width 15 height 18
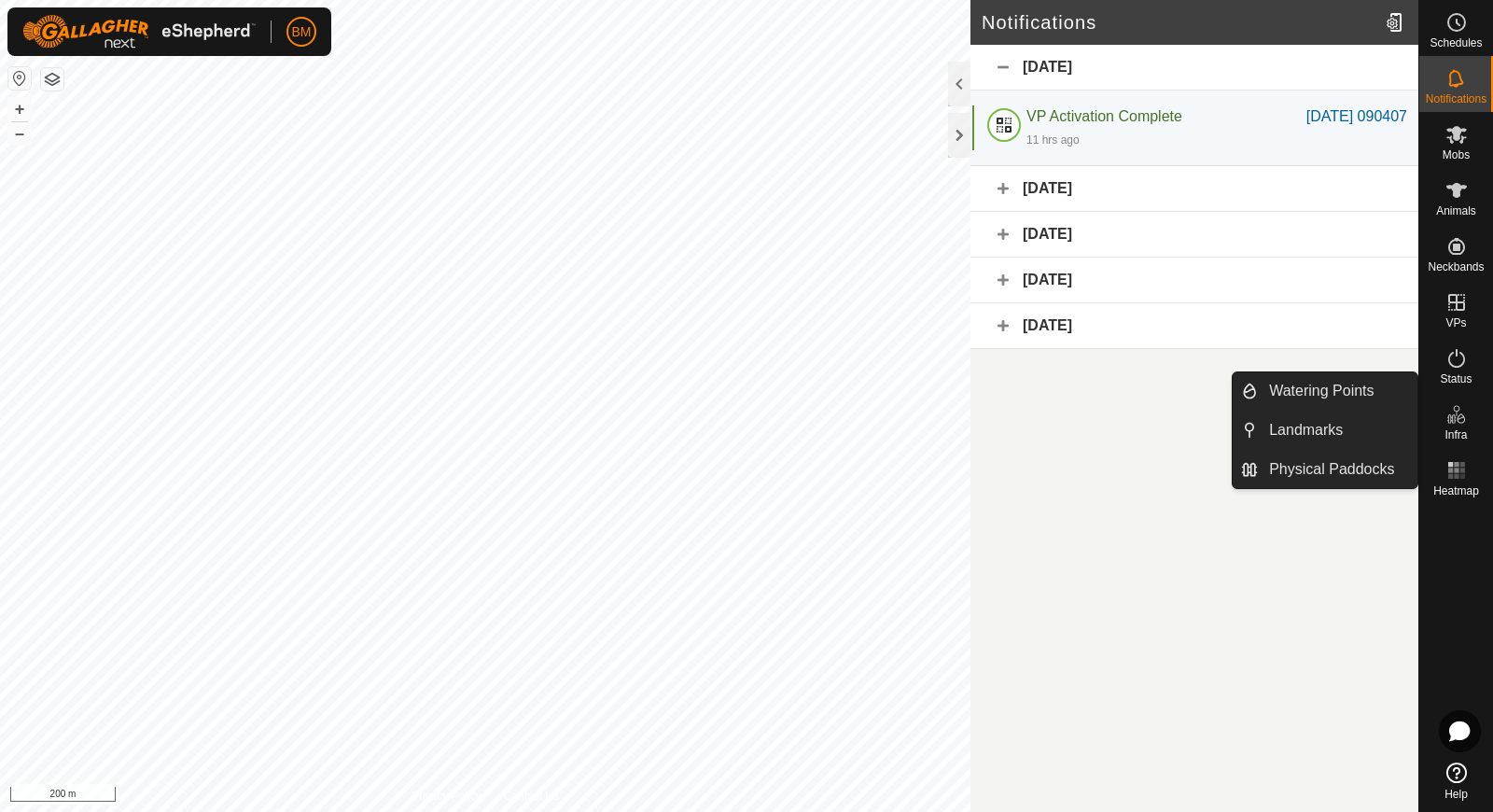
click at [1458, 668] on div at bounding box center [1456, 629] width 73 height 251
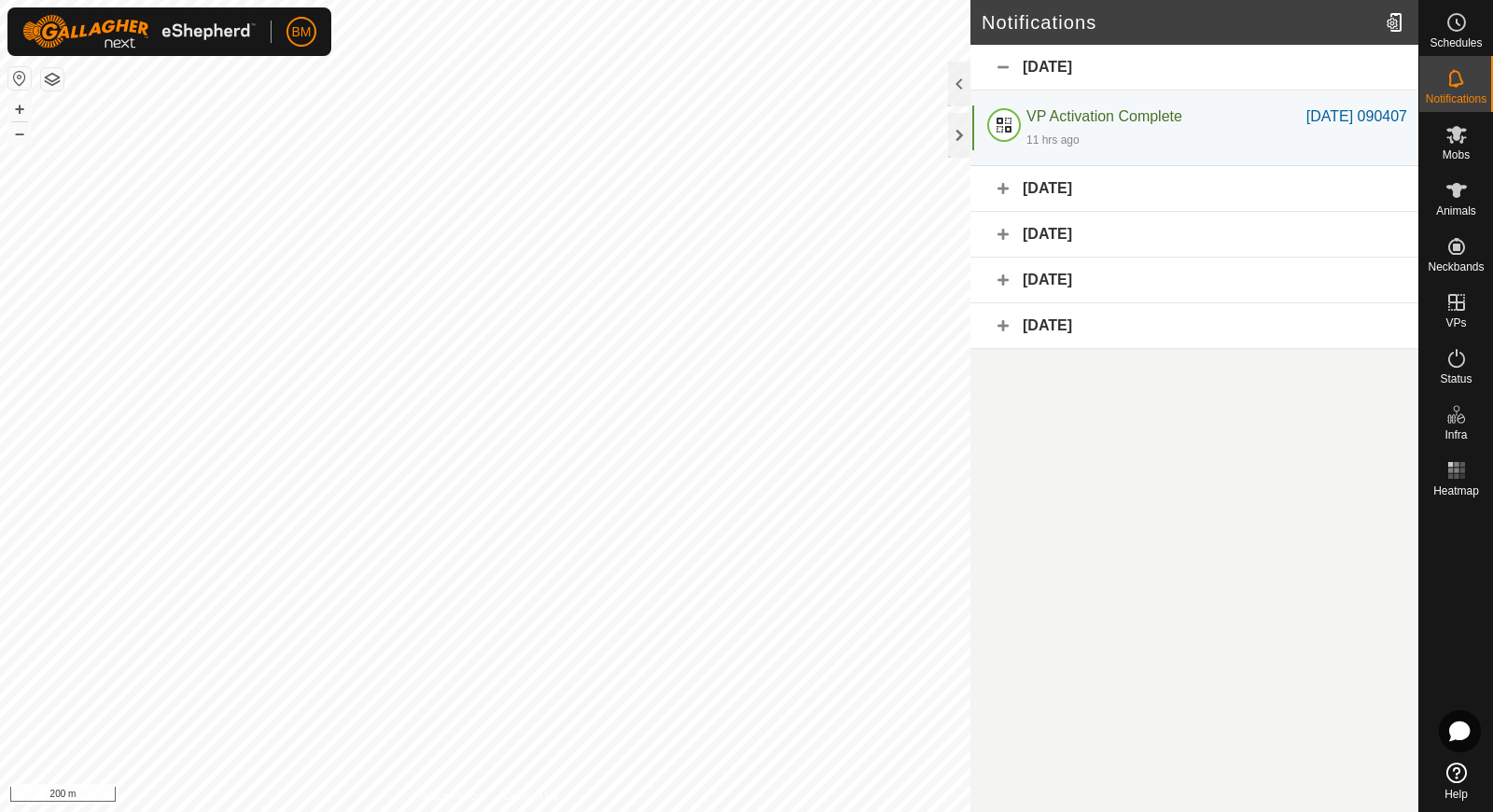
click at [1458, 778] on icon at bounding box center [1457, 772] width 21 height 21
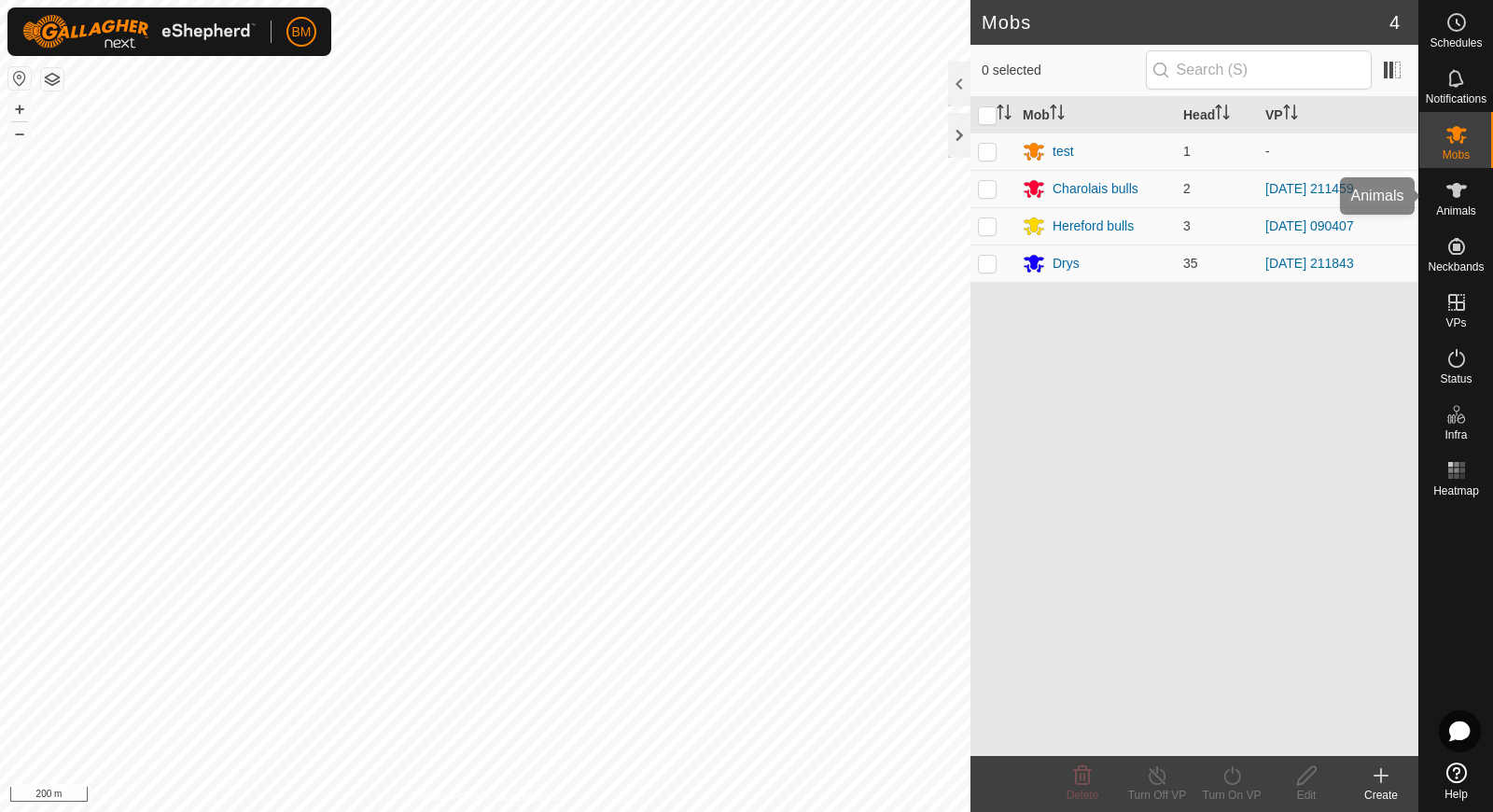
click at [1458, 200] on icon at bounding box center [1457, 190] width 23 height 23
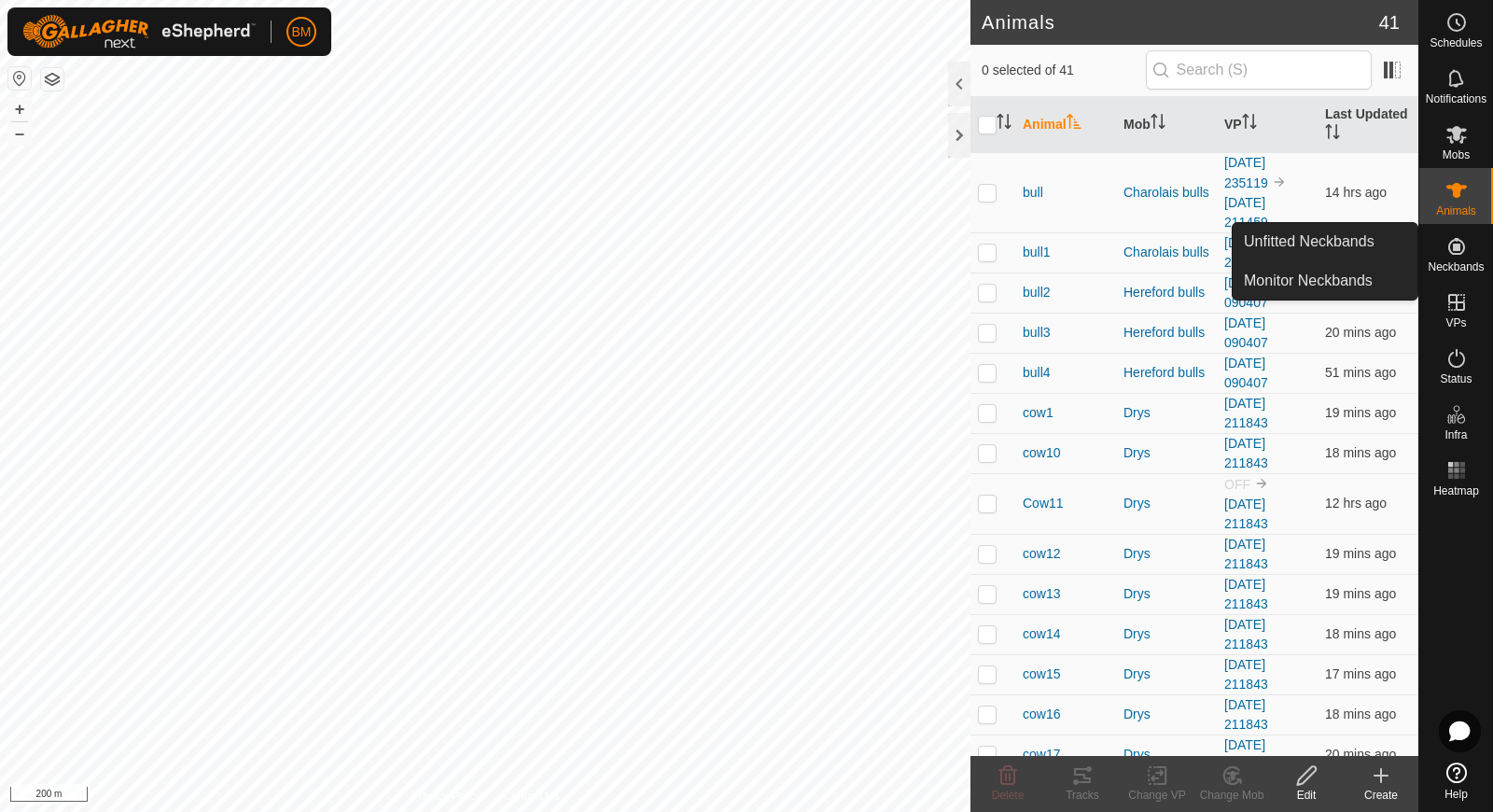
click at [1462, 245] on icon at bounding box center [1457, 246] width 23 height 23
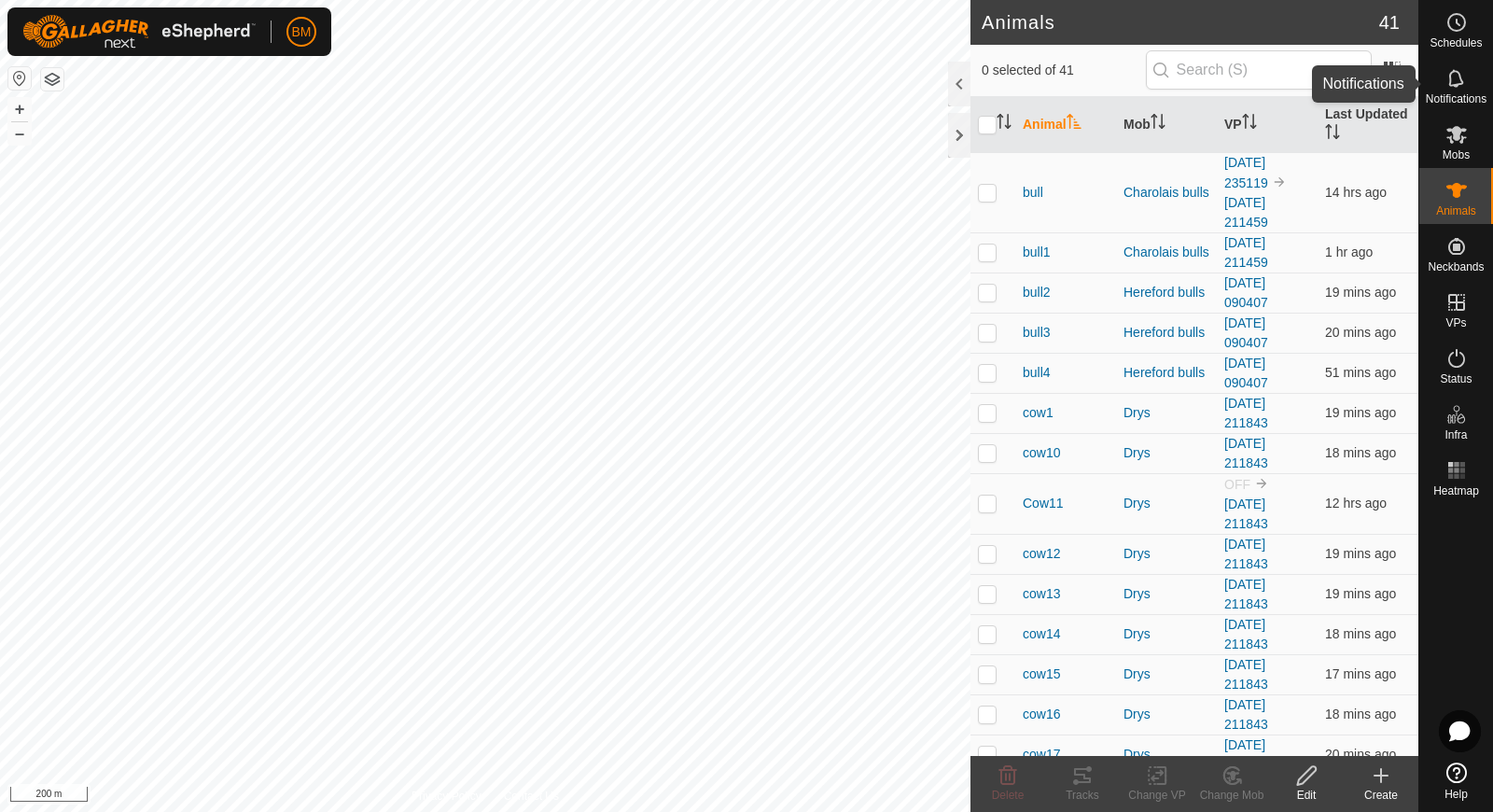
click at [1451, 90] on es-notification-svg-icon at bounding box center [1457, 78] width 33 height 29
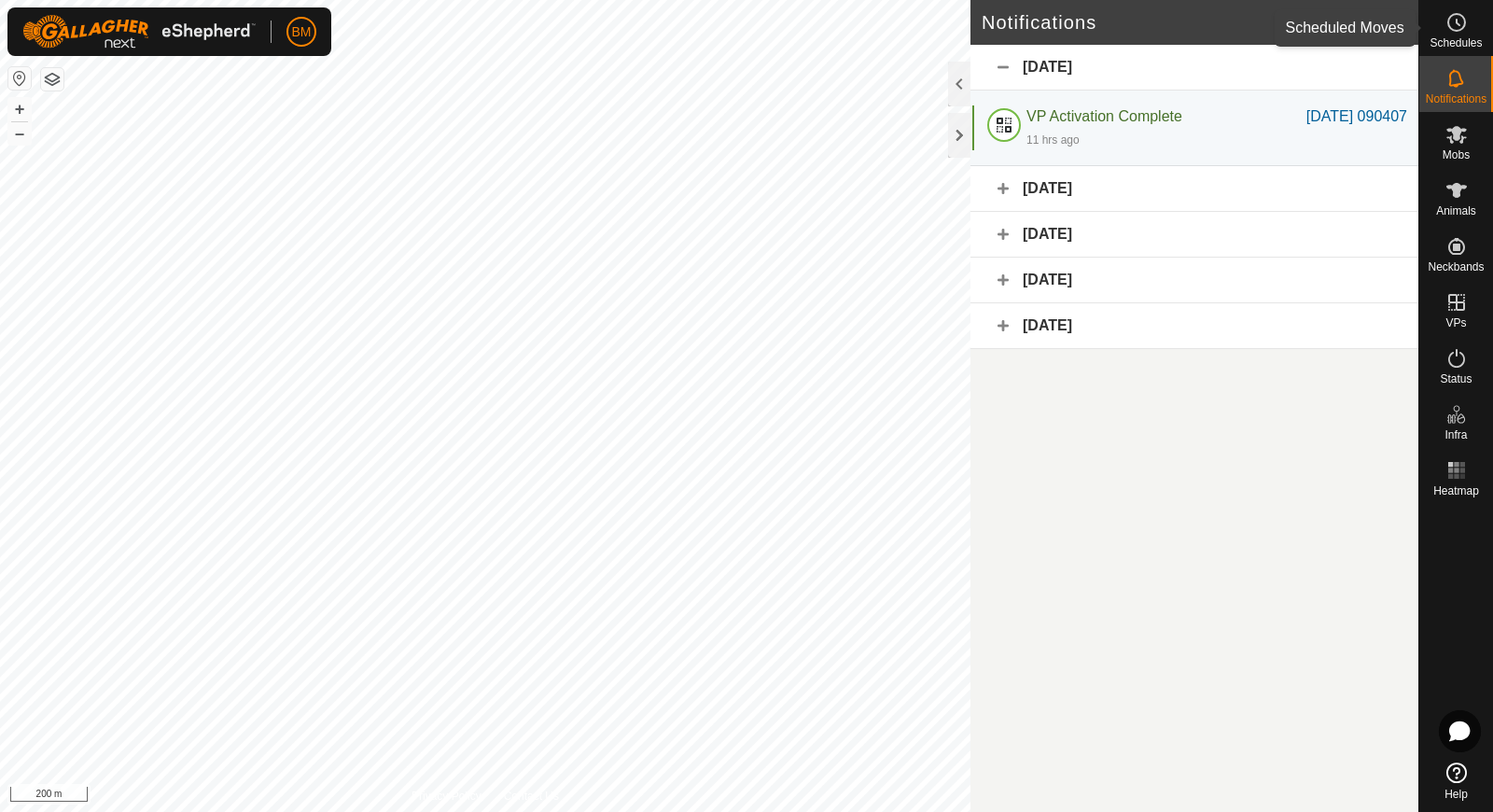
click at [1440, 25] on es-schedule-vp-svg-icon at bounding box center [1457, 23] width 33 height 29
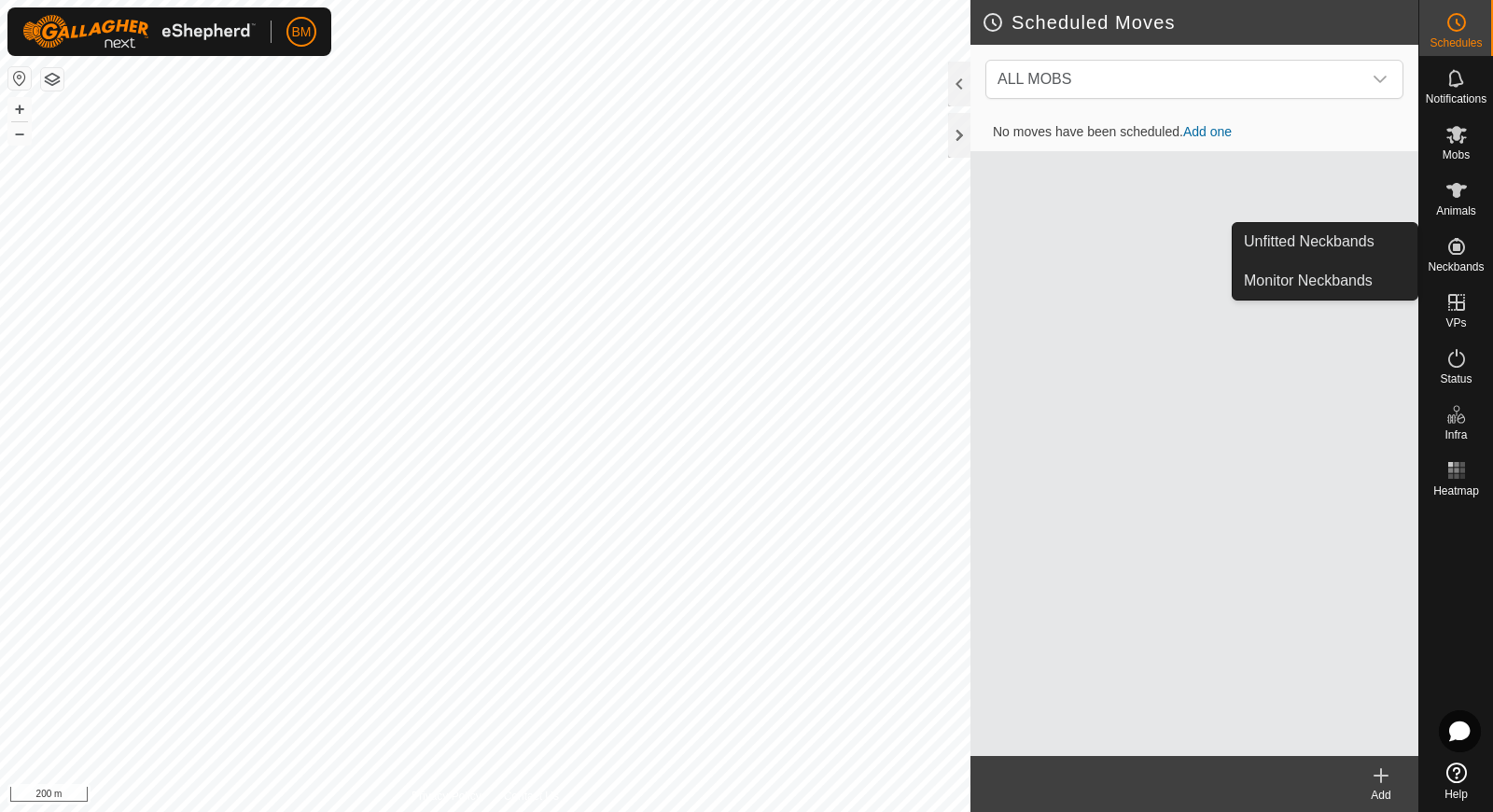
click at [1453, 272] on div "Neckbands" at bounding box center [1456, 252] width 73 height 56
click at [1453, 263] on span "Neckbands" at bounding box center [1456, 266] width 56 height 11
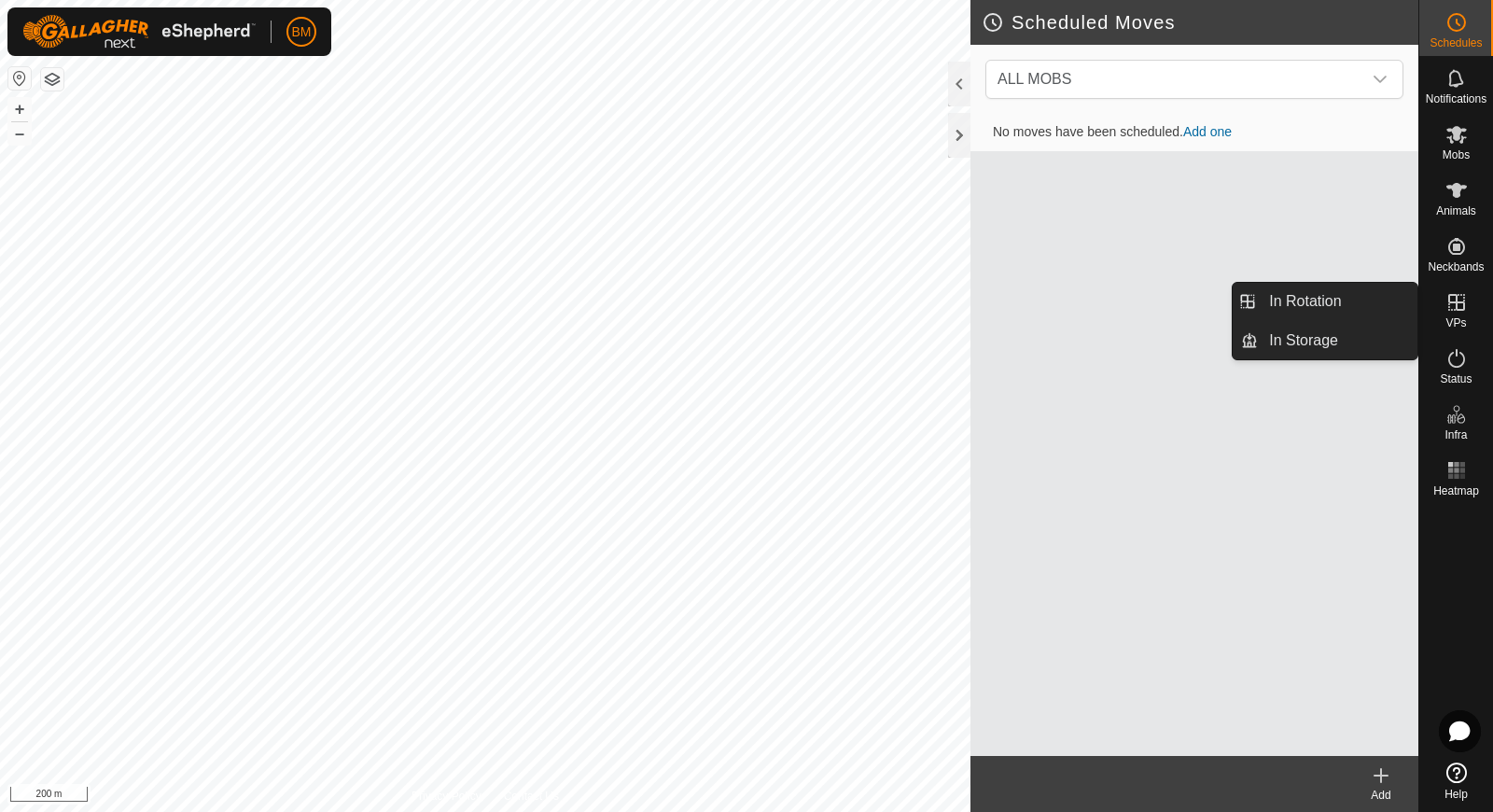
click at [1454, 325] on span "VPs" at bounding box center [1456, 322] width 21 height 11
